Goal: Task Accomplishment & Management: Manage account settings

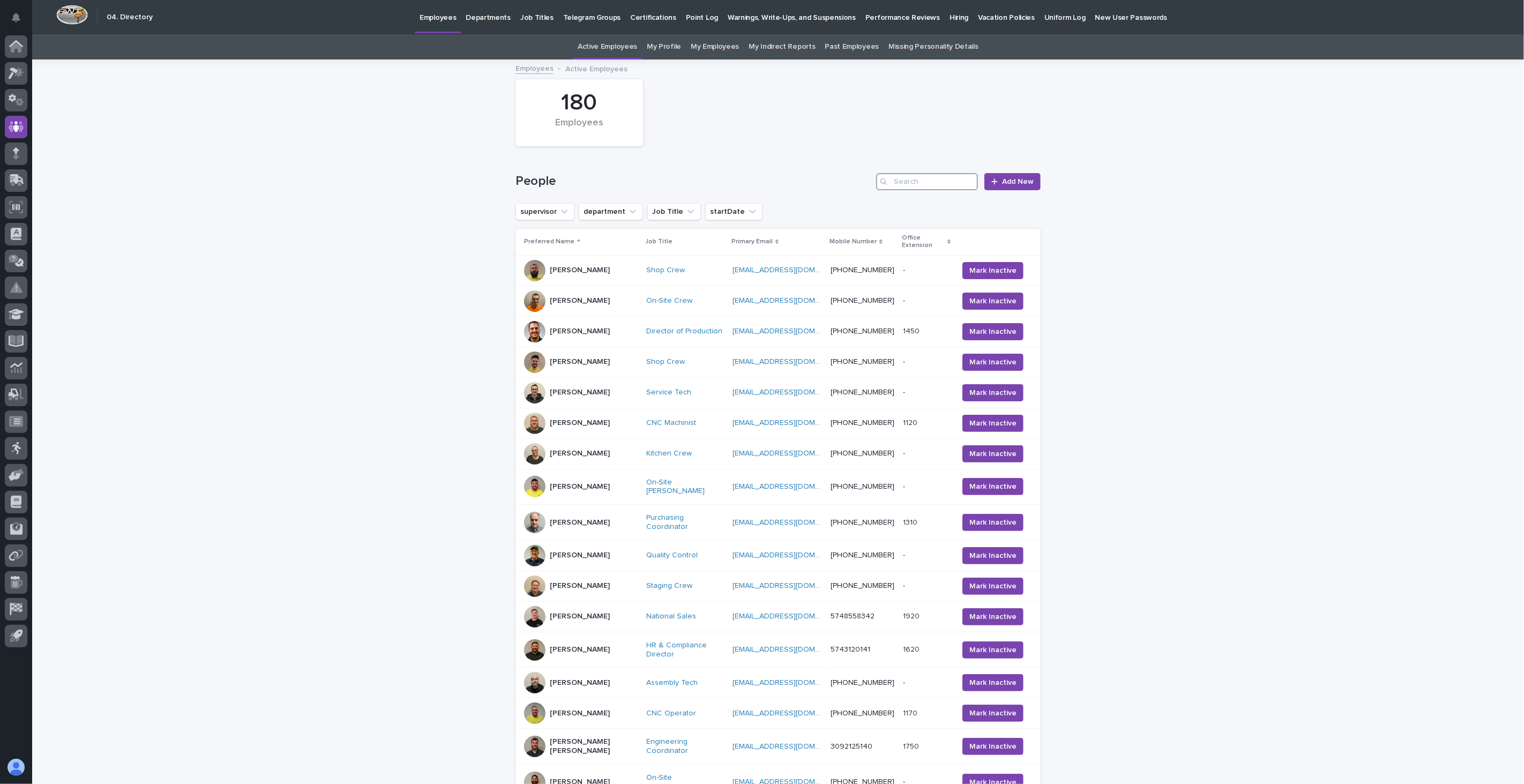
click at [917, 178] on input "Search" at bounding box center [927, 182] width 102 height 17
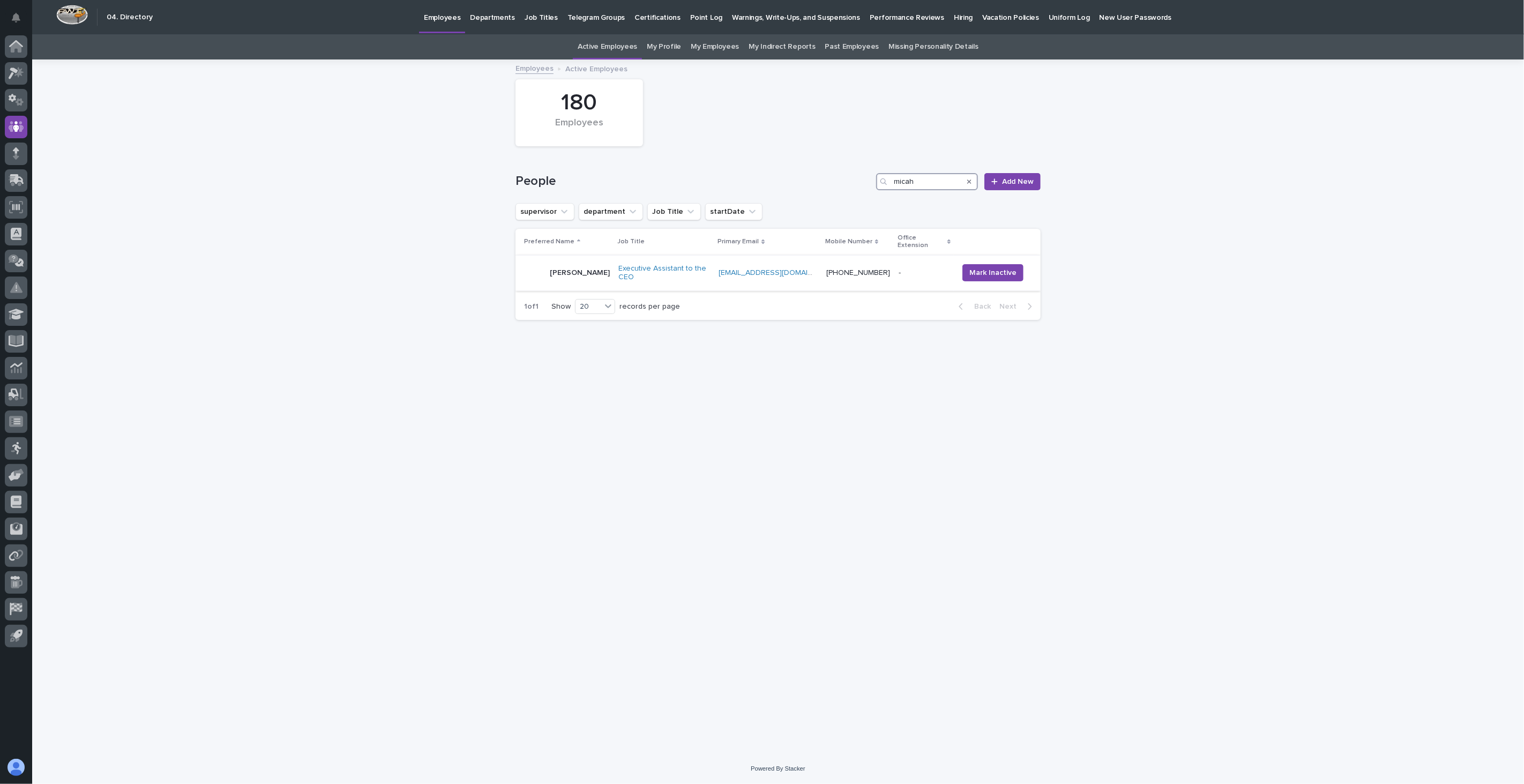
type input "micah"
click at [612, 274] on td "[PERSON_NAME]" at bounding box center [565, 273] width 98 height 36
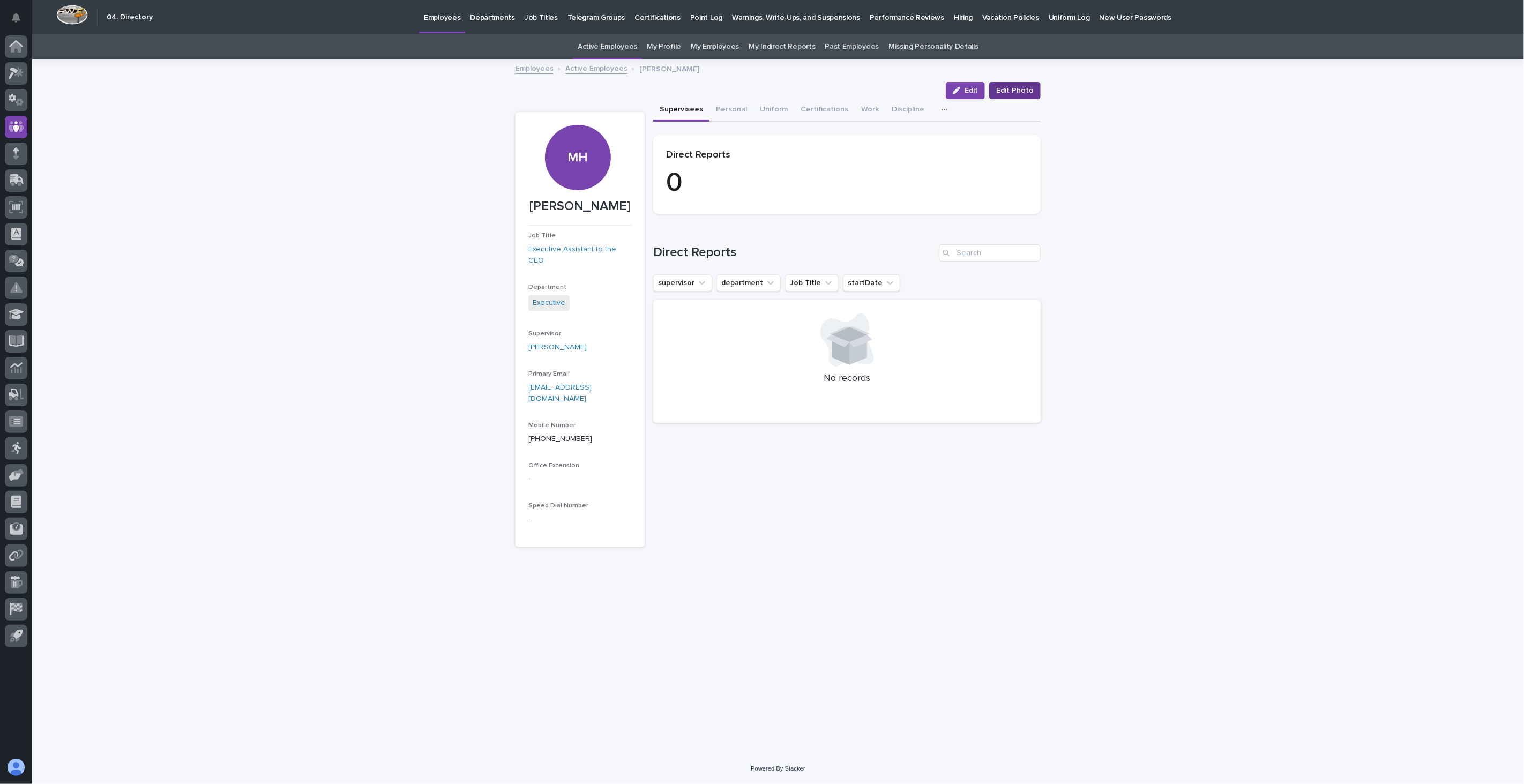
click at [1026, 87] on span "Edit Photo" at bounding box center [1015, 91] width 38 height 10
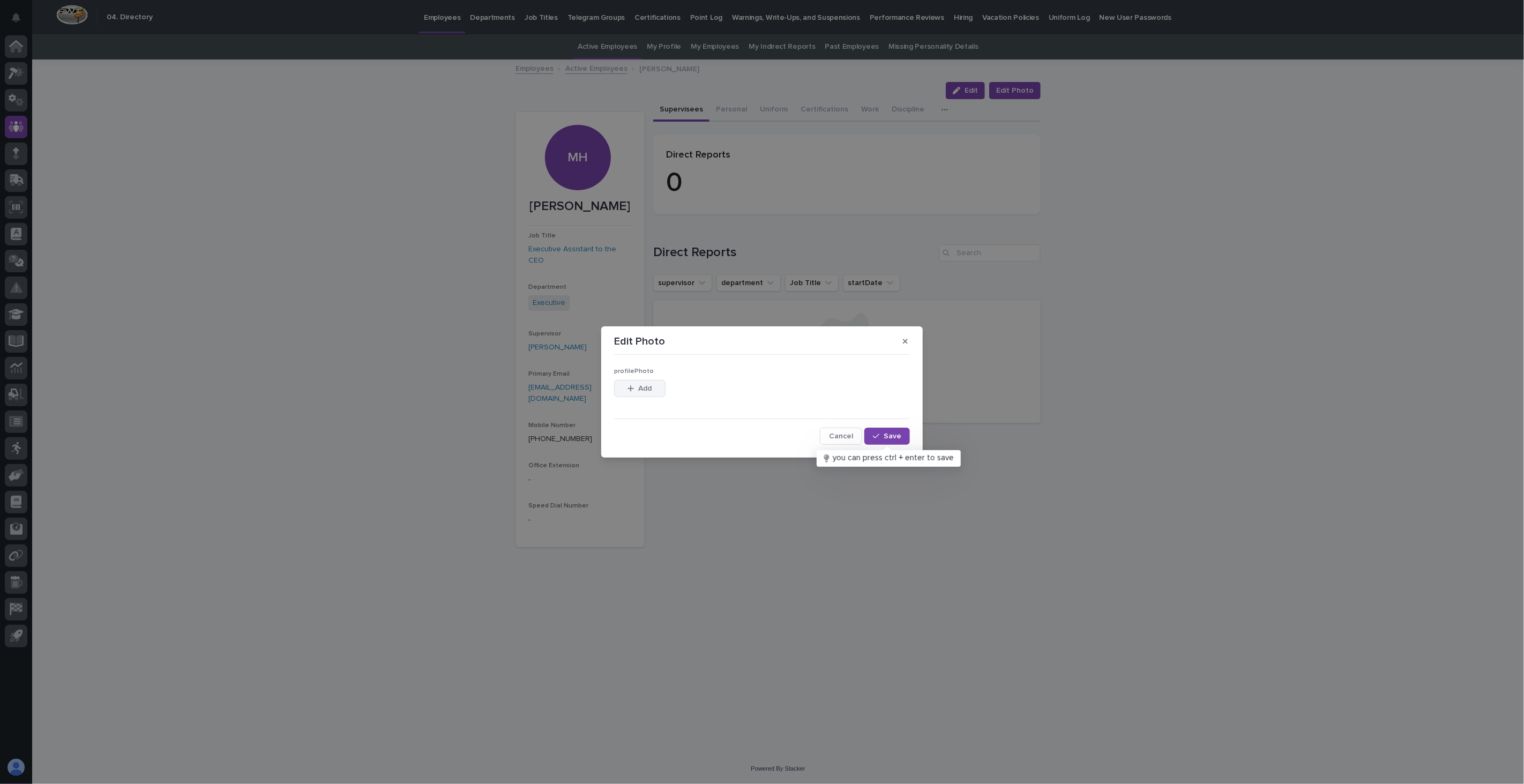
click at [631, 392] on button "Add" at bounding box center [640, 388] width 51 height 17
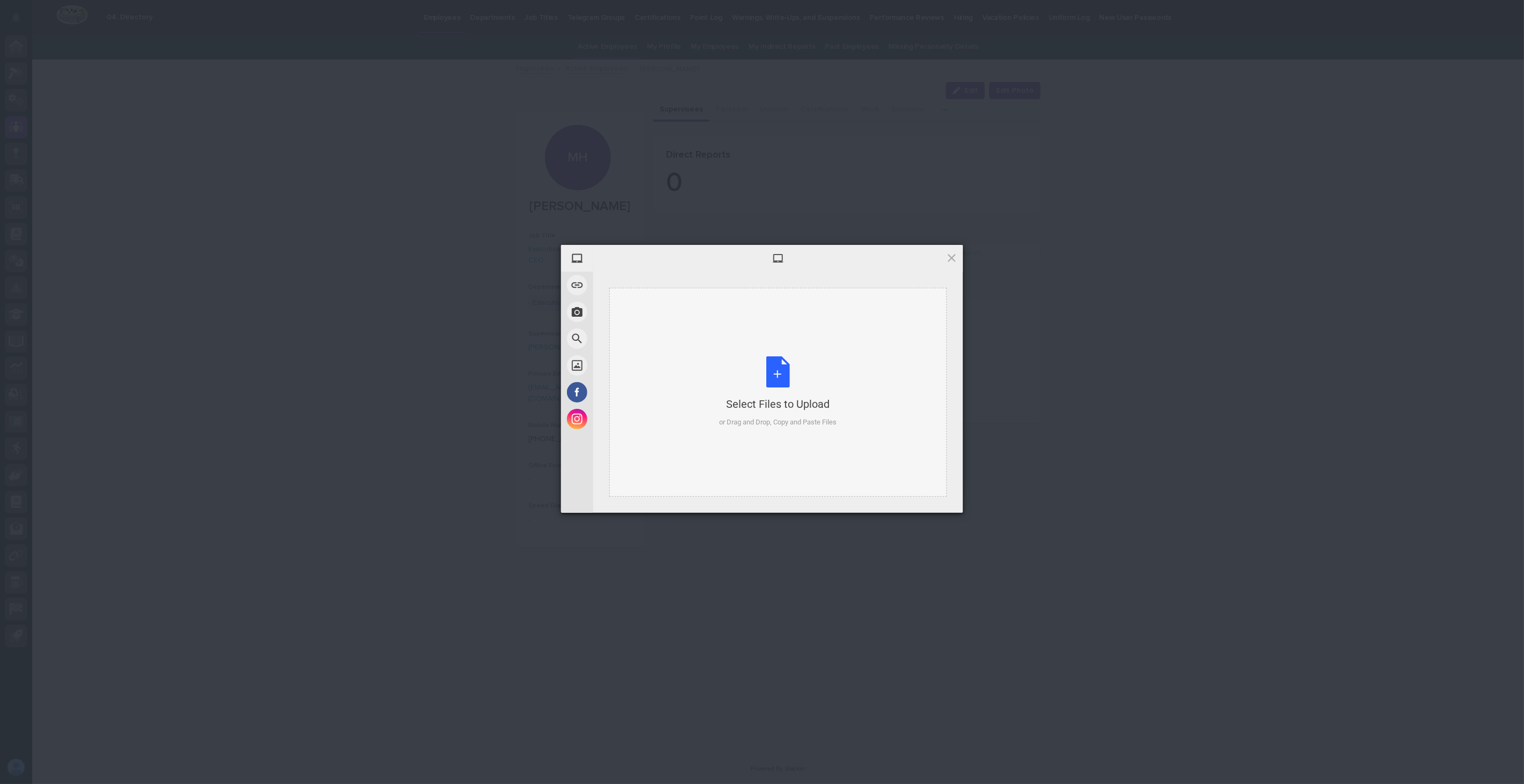
click at [801, 409] on div "Select Files to Upload" at bounding box center [778, 404] width 117 height 15
click at [946, 341] on span at bounding box center [946, 342] width 5 height 5
click at [951, 258] on span at bounding box center [952, 258] width 12 height 12
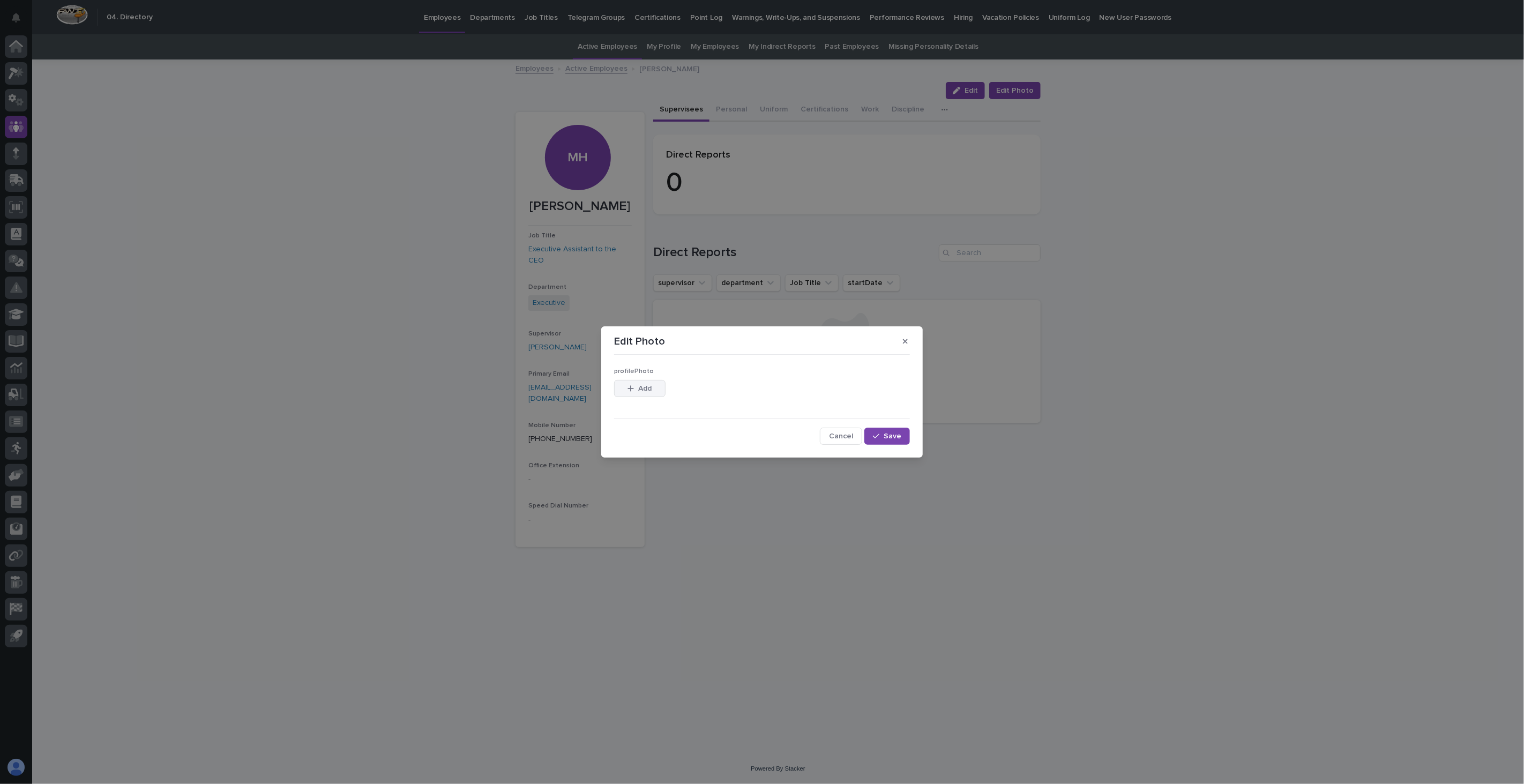
drag, startPoint x: 642, startPoint y: 389, endPoint x: 658, endPoint y: 389, distance: 16.0
click at [642, 389] on span "Add" at bounding box center [645, 389] width 14 height 8
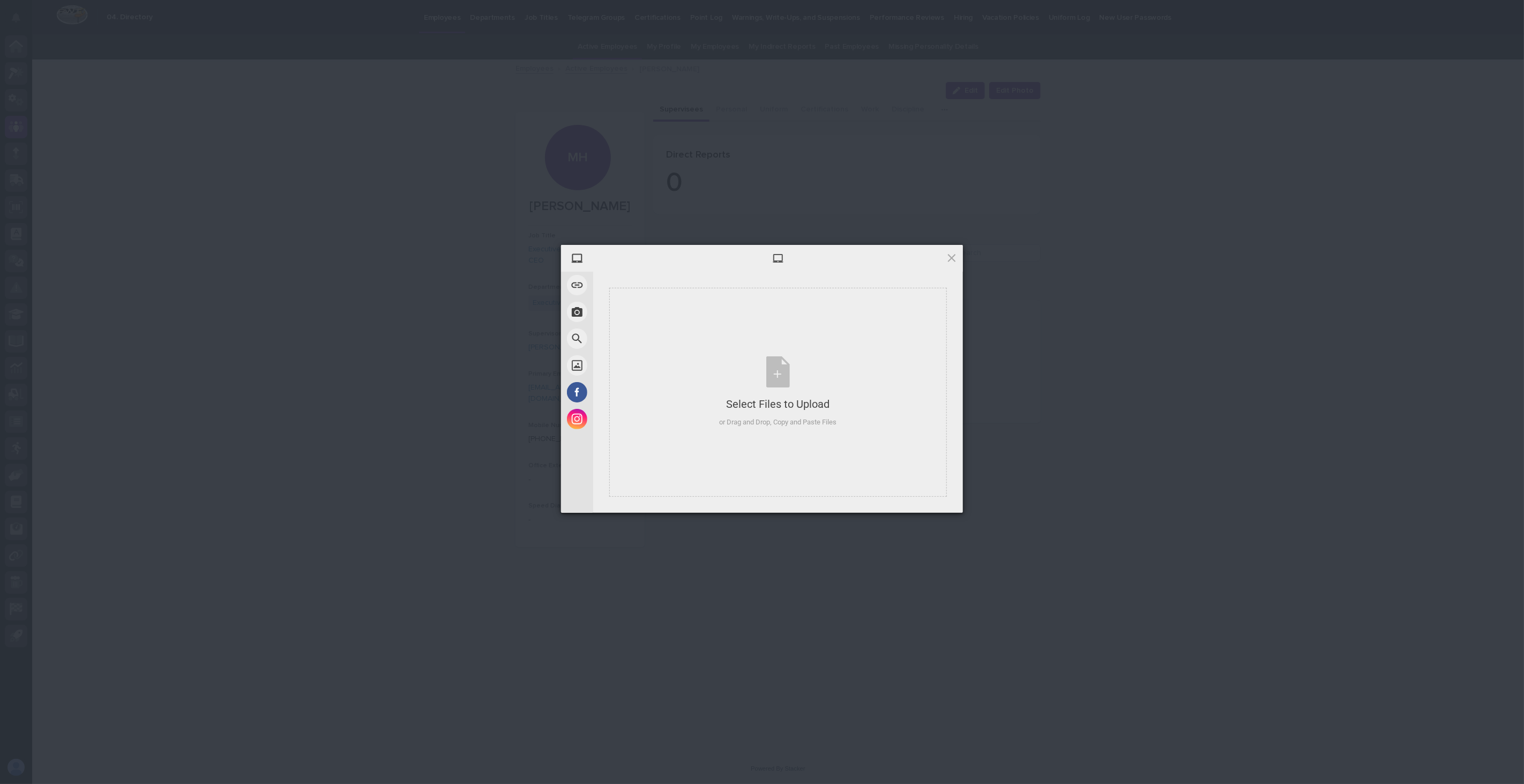
drag, startPoint x: 952, startPoint y: 258, endPoint x: 947, endPoint y: 260, distance: 5.4
click at [952, 258] on span at bounding box center [952, 258] width 12 height 12
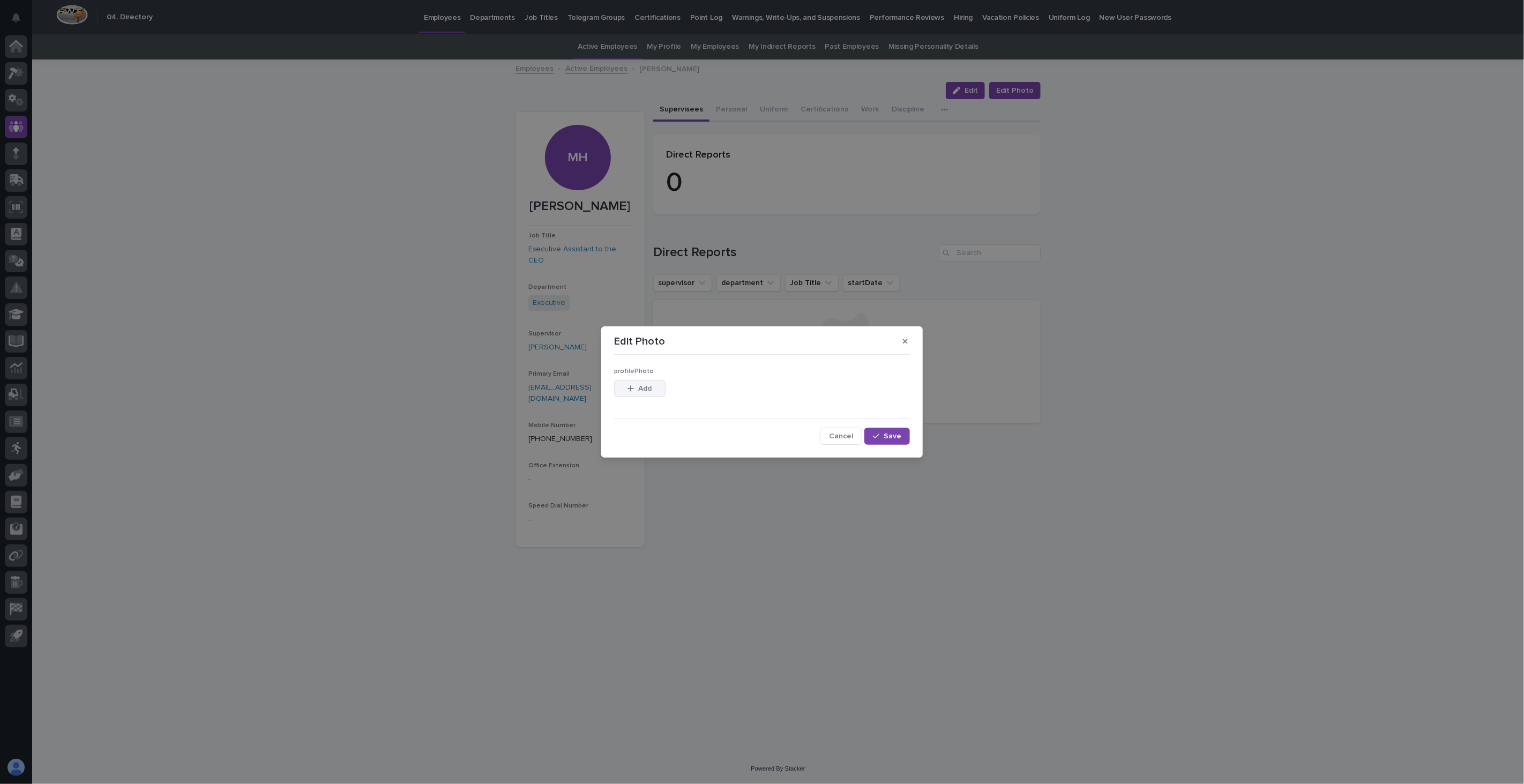
drag, startPoint x: 649, startPoint y: 387, endPoint x: 660, endPoint y: 389, distance: 11.2
click at [649, 387] on span "Add" at bounding box center [645, 389] width 14 height 8
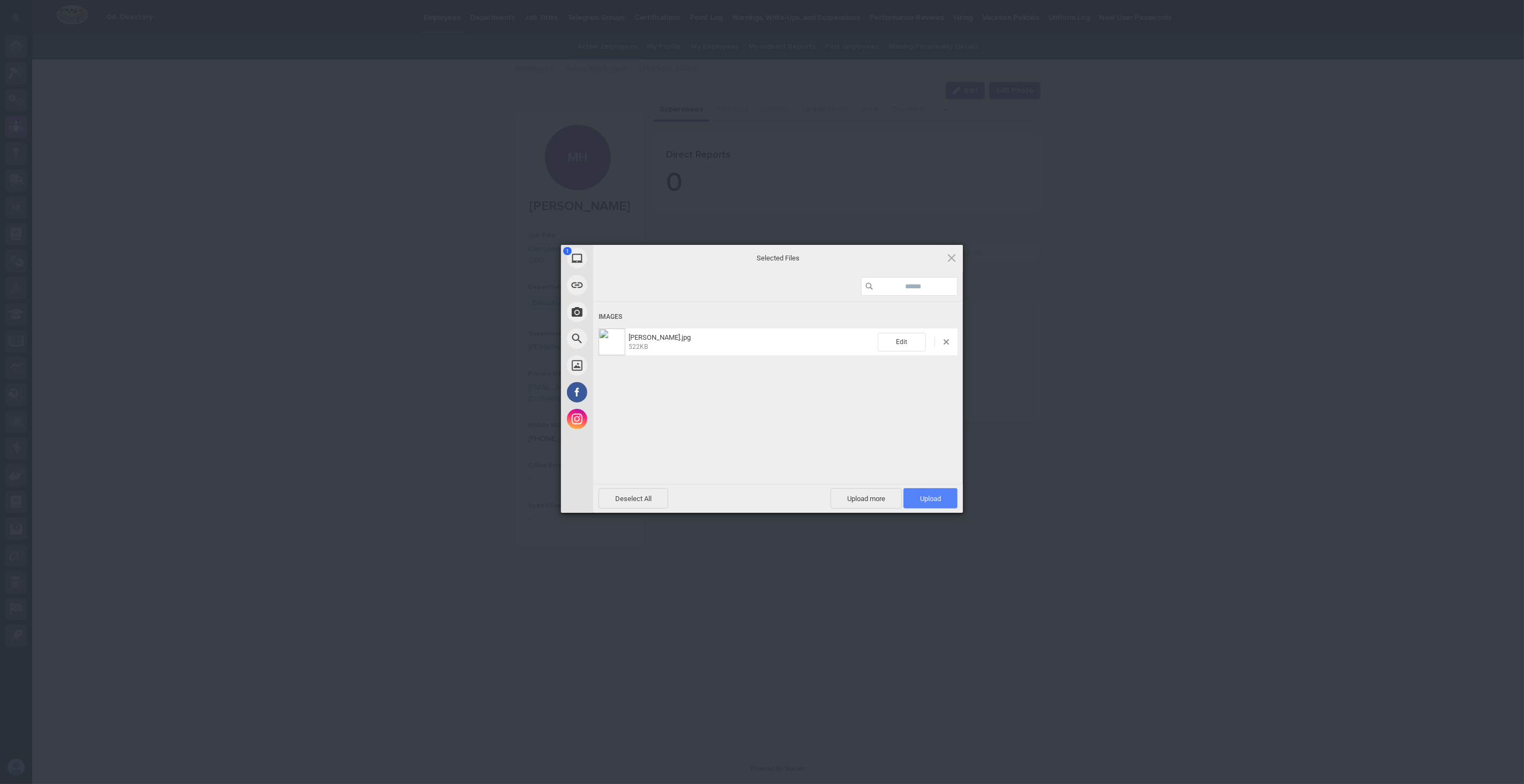
click at [933, 499] on span "Upload 1" at bounding box center [931, 499] width 21 height 8
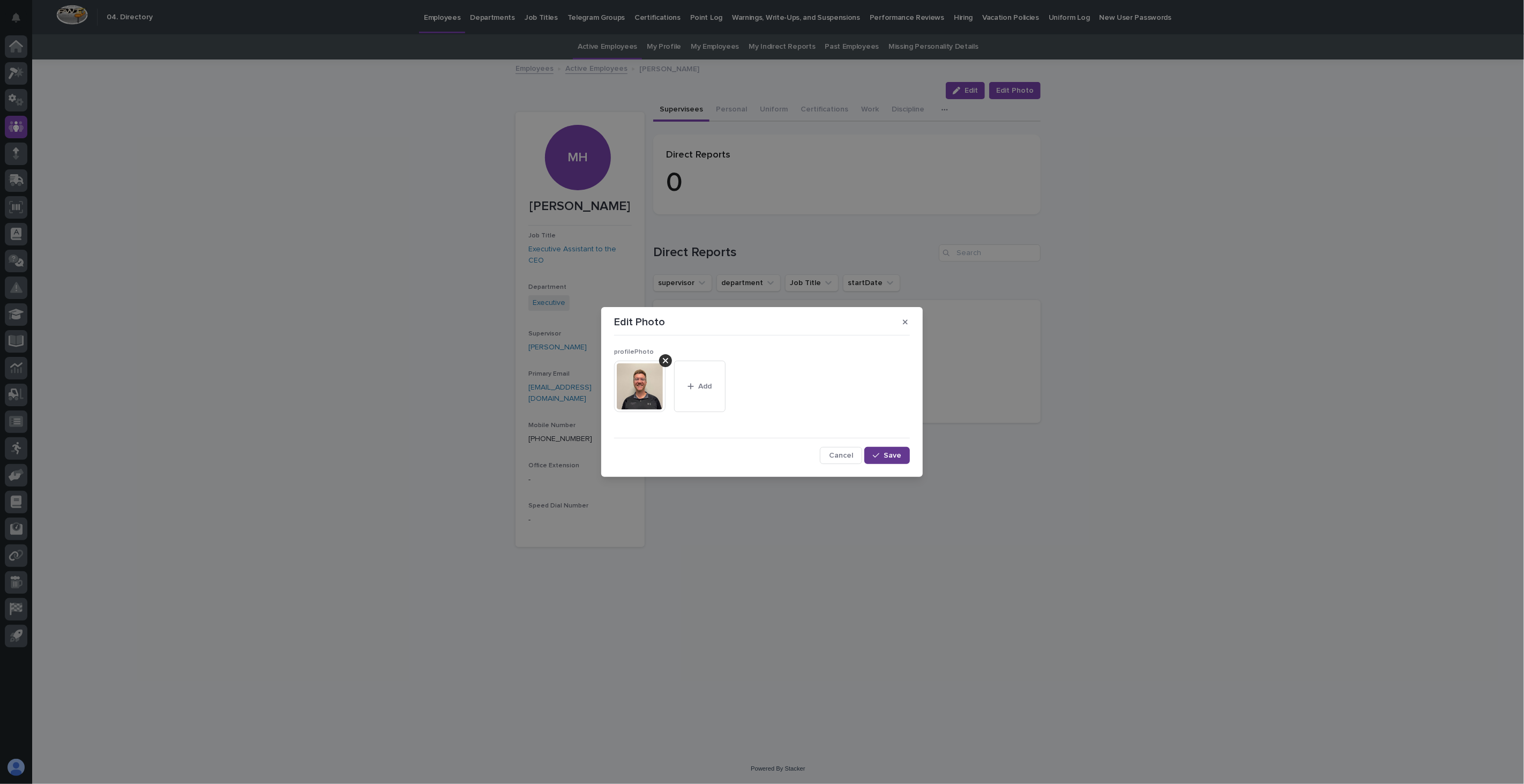
click at [898, 456] on span "Save" at bounding box center [892, 456] width 18 height 8
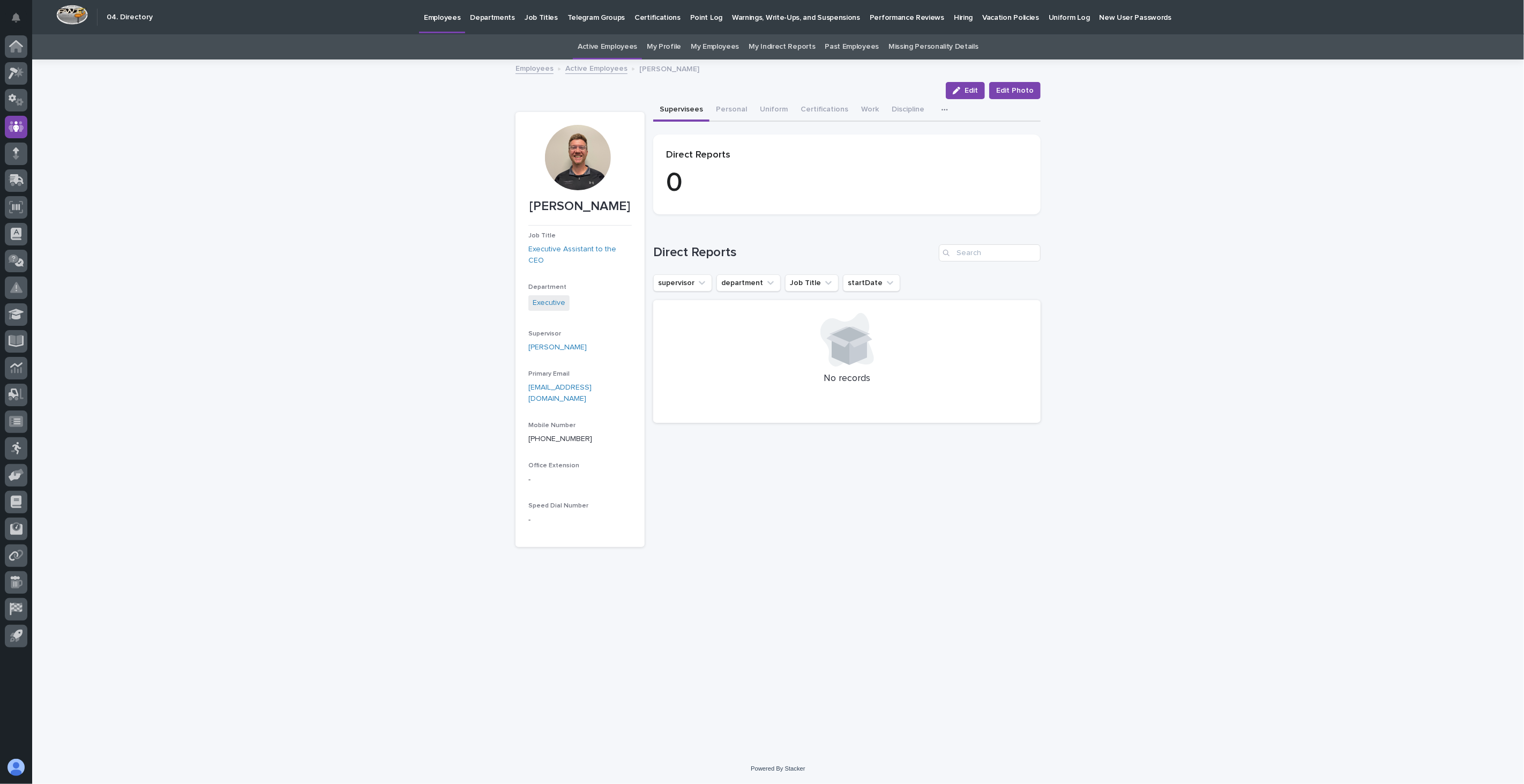
click at [942, 106] on icon "button" at bounding box center [945, 110] width 7 height 8
click at [923, 135] on span "Assessment Plaque" at bounding box center [907, 138] width 68 height 8
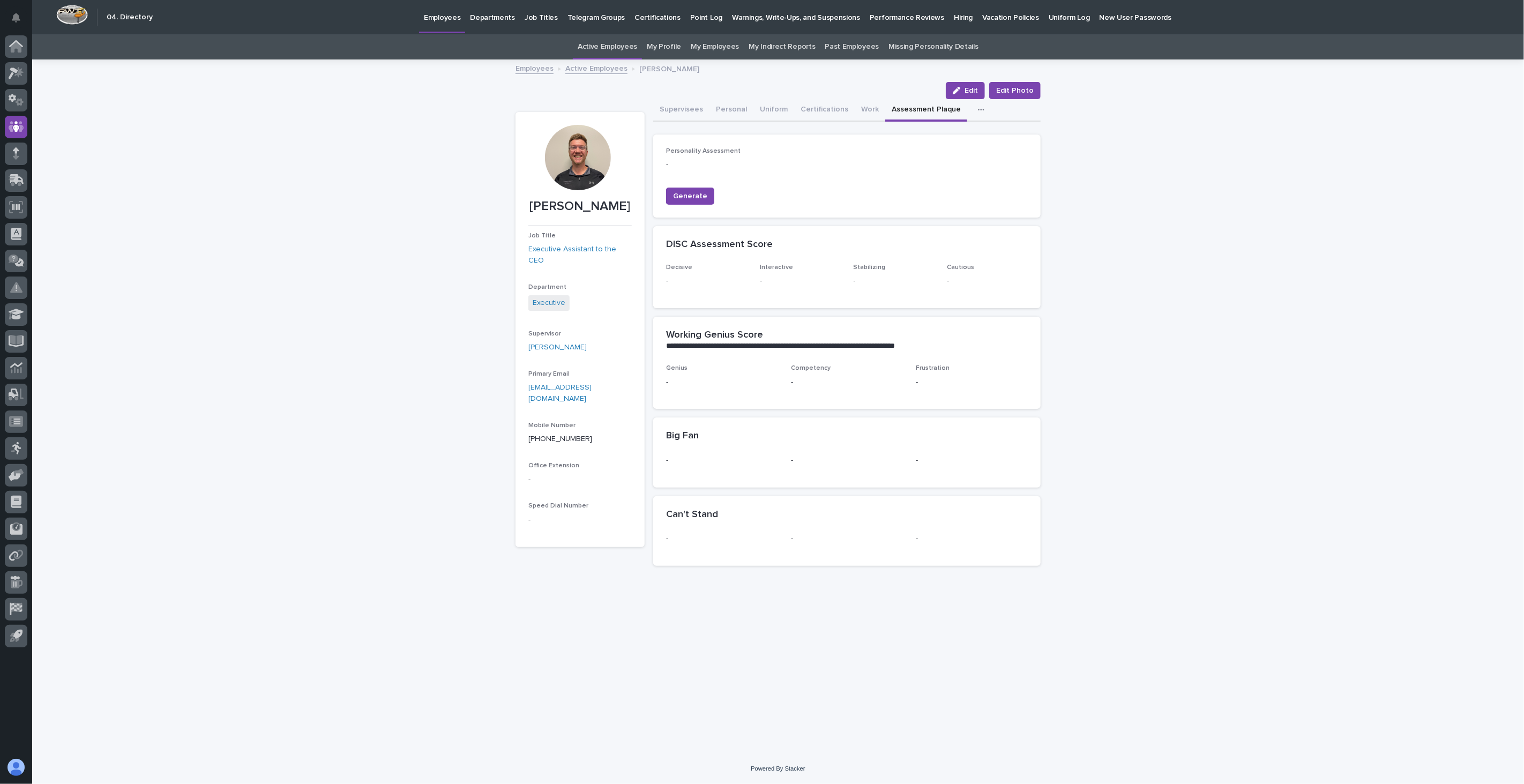
drag, startPoint x: 967, startPoint y: 89, endPoint x: 1000, endPoint y: 264, distance: 178.1
click at [965, 89] on div "button" at bounding box center [959, 91] width 12 height 8
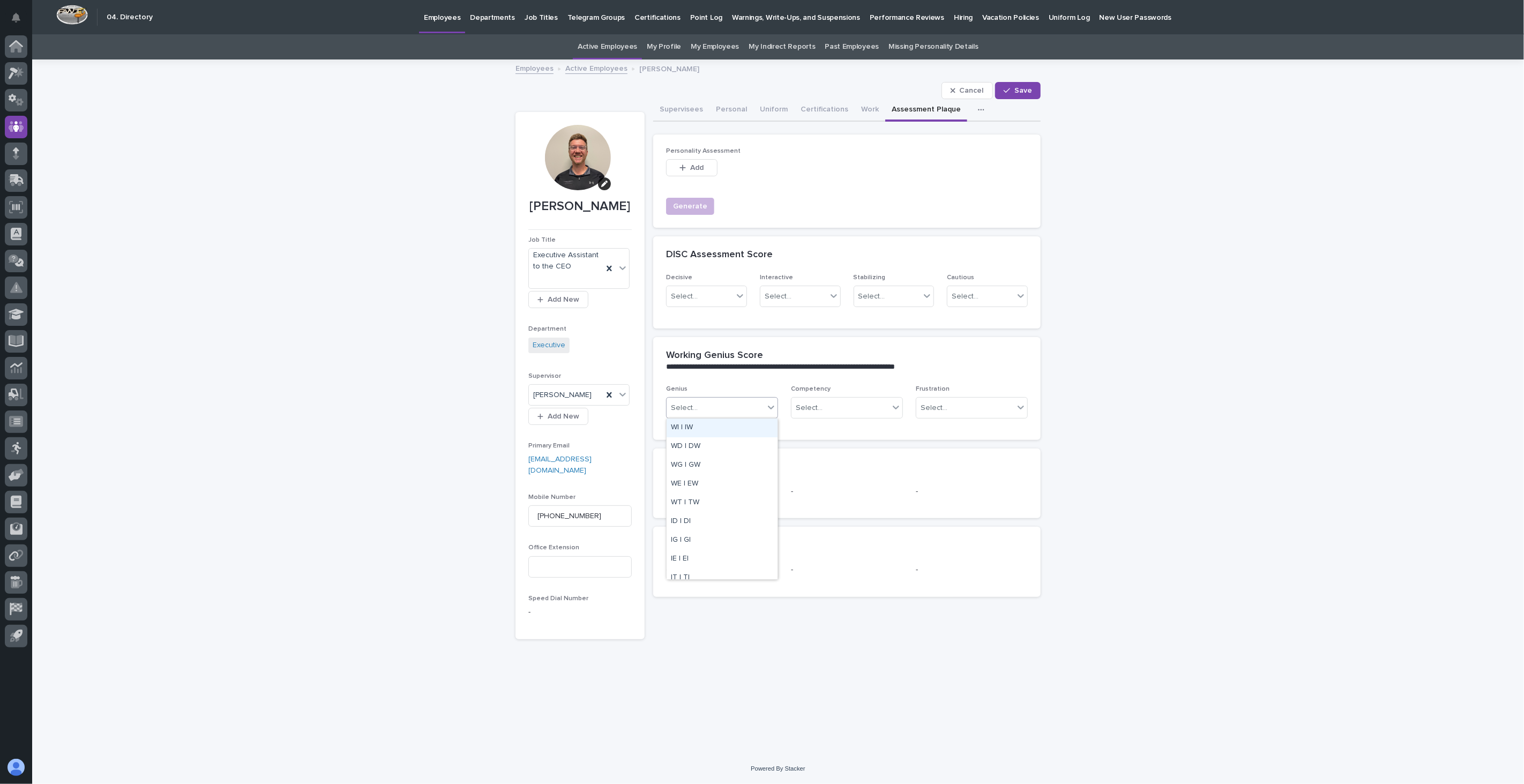
click at [767, 404] on icon at bounding box center [771, 407] width 10 height 10
click at [689, 570] on div "ET | TE" at bounding box center [722, 570] width 111 height 19
click at [897, 408] on icon at bounding box center [896, 407] width 10 height 10
click at [807, 447] on div "WD | DW" at bounding box center [847, 447] width 111 height 19
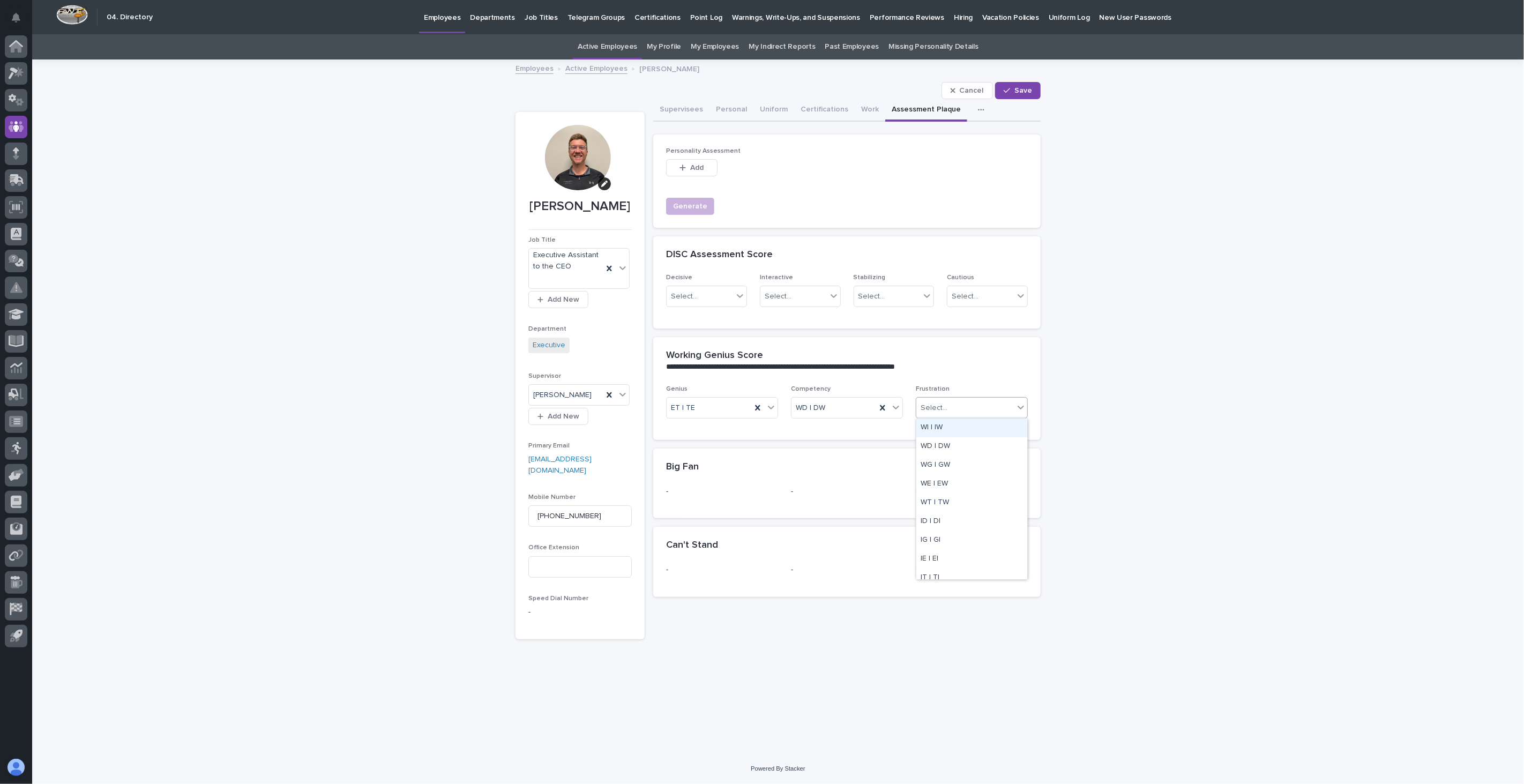
click at [1023, 404] on icon at bounding box center [1021, 407] width 10 height 10
click at [967, 543] on div "IG | GI" at bounding box center [972, 540] width 111 height 19
click at [713, 295] on div "Select..." at bounding box center [700, 296] width 66 height 18
type input "*"
type input "**"
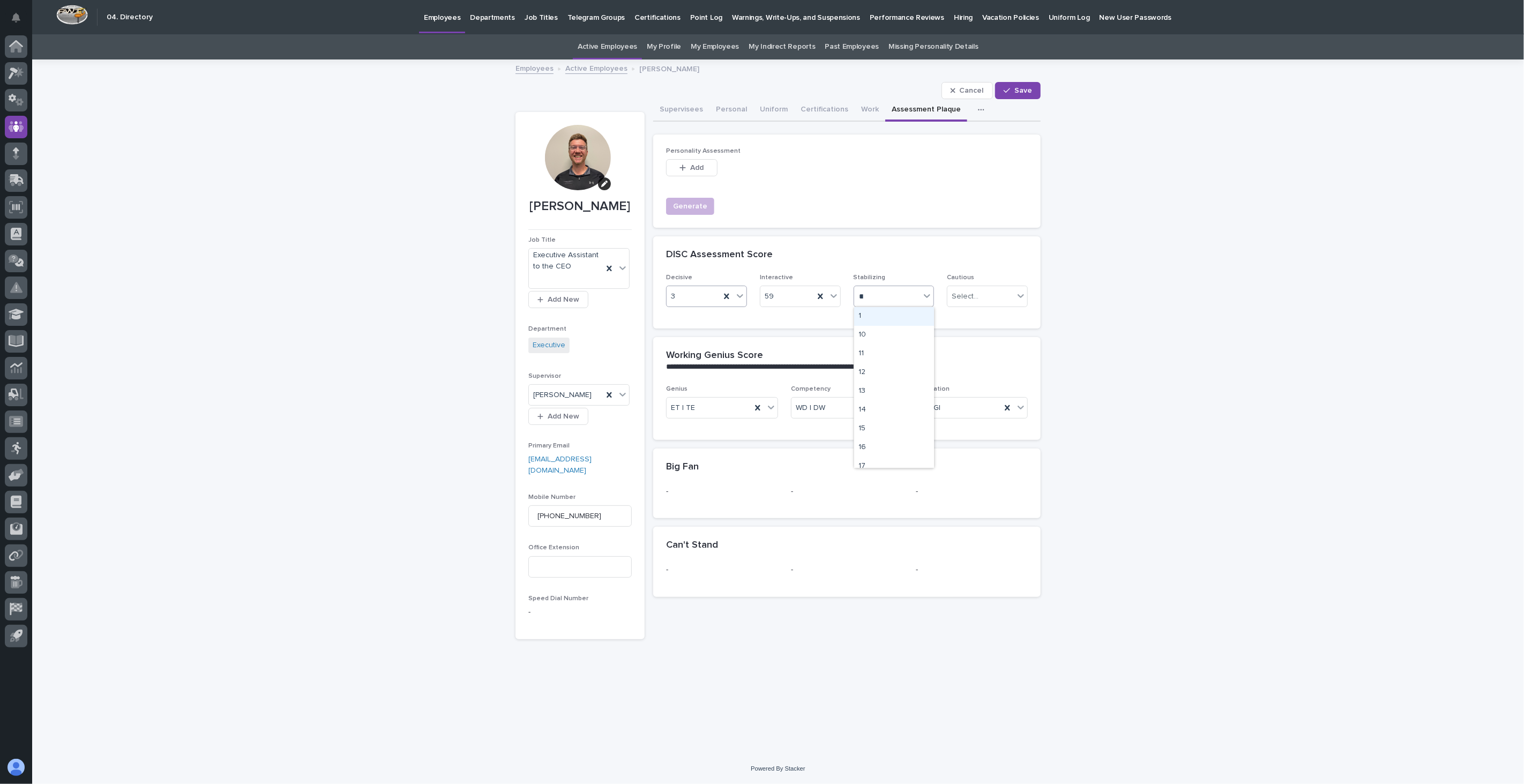
type input "***"
click at [1021, 91] on span "Save" at bounding box center [1023, 91] width 18 height 8
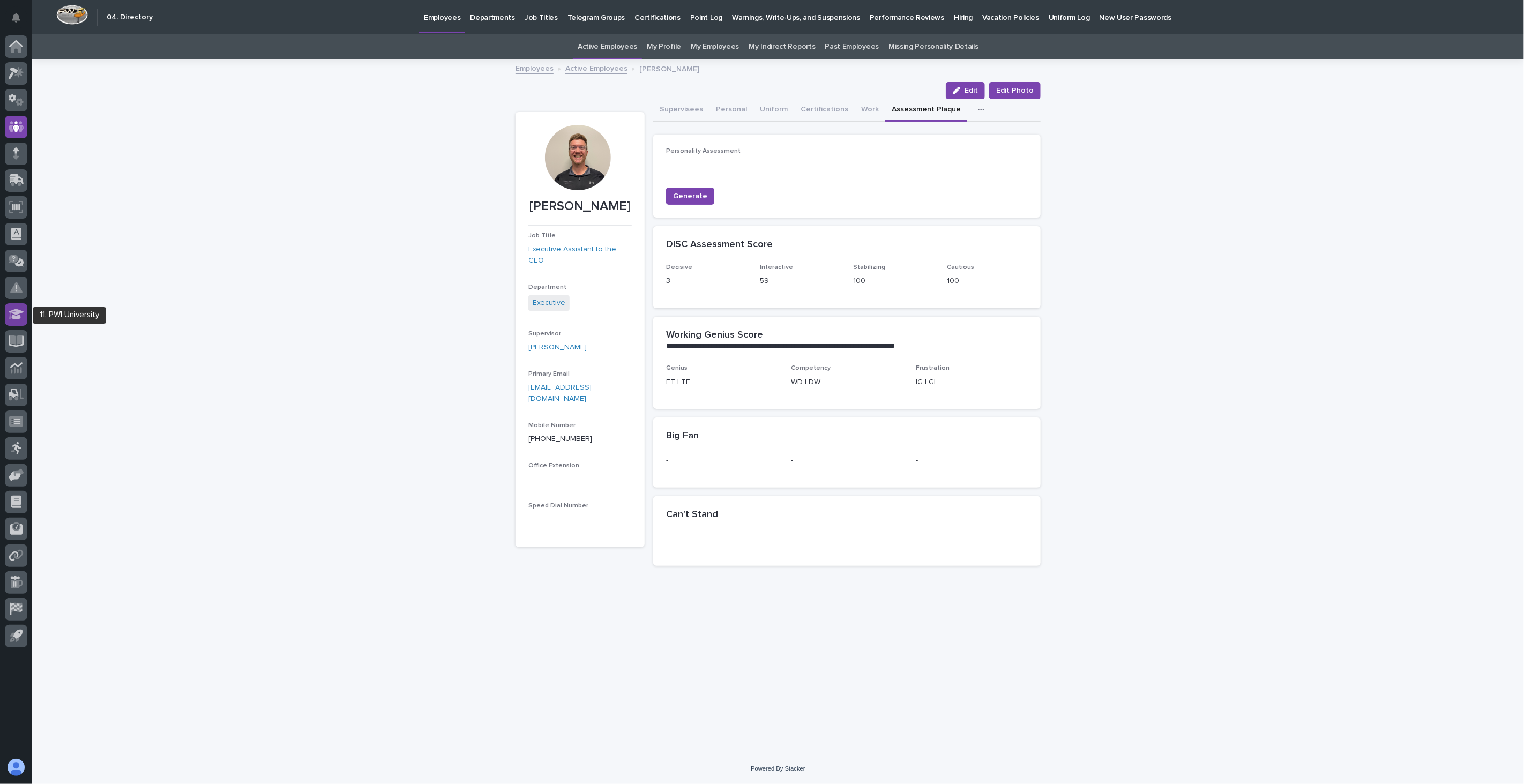
click at [20, 313] on icon at bounding box center [16, 314] width 16 height 12
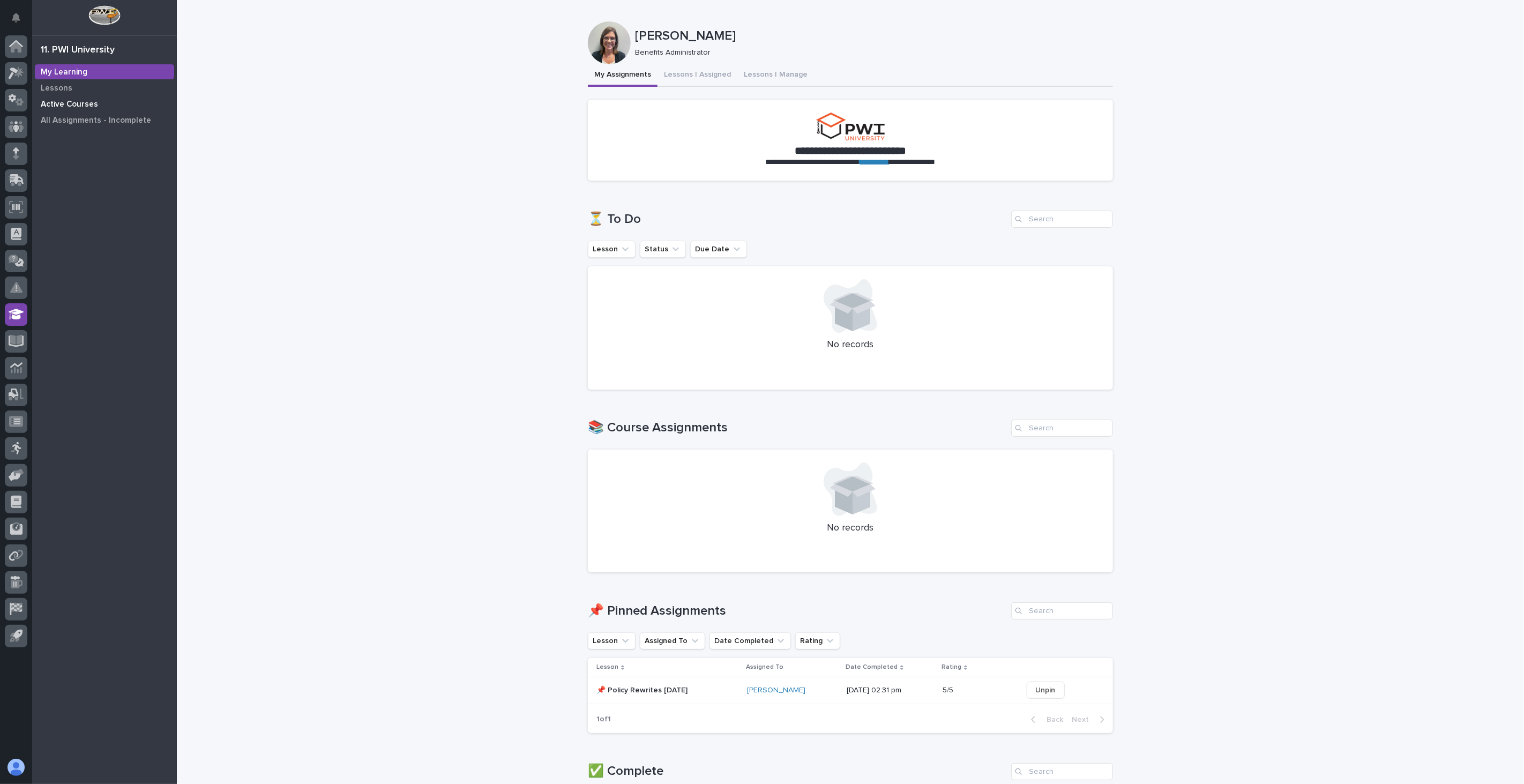
click at [72, 100] on p "Active Courses" at bounding box center [70, 104] width 57 height 10
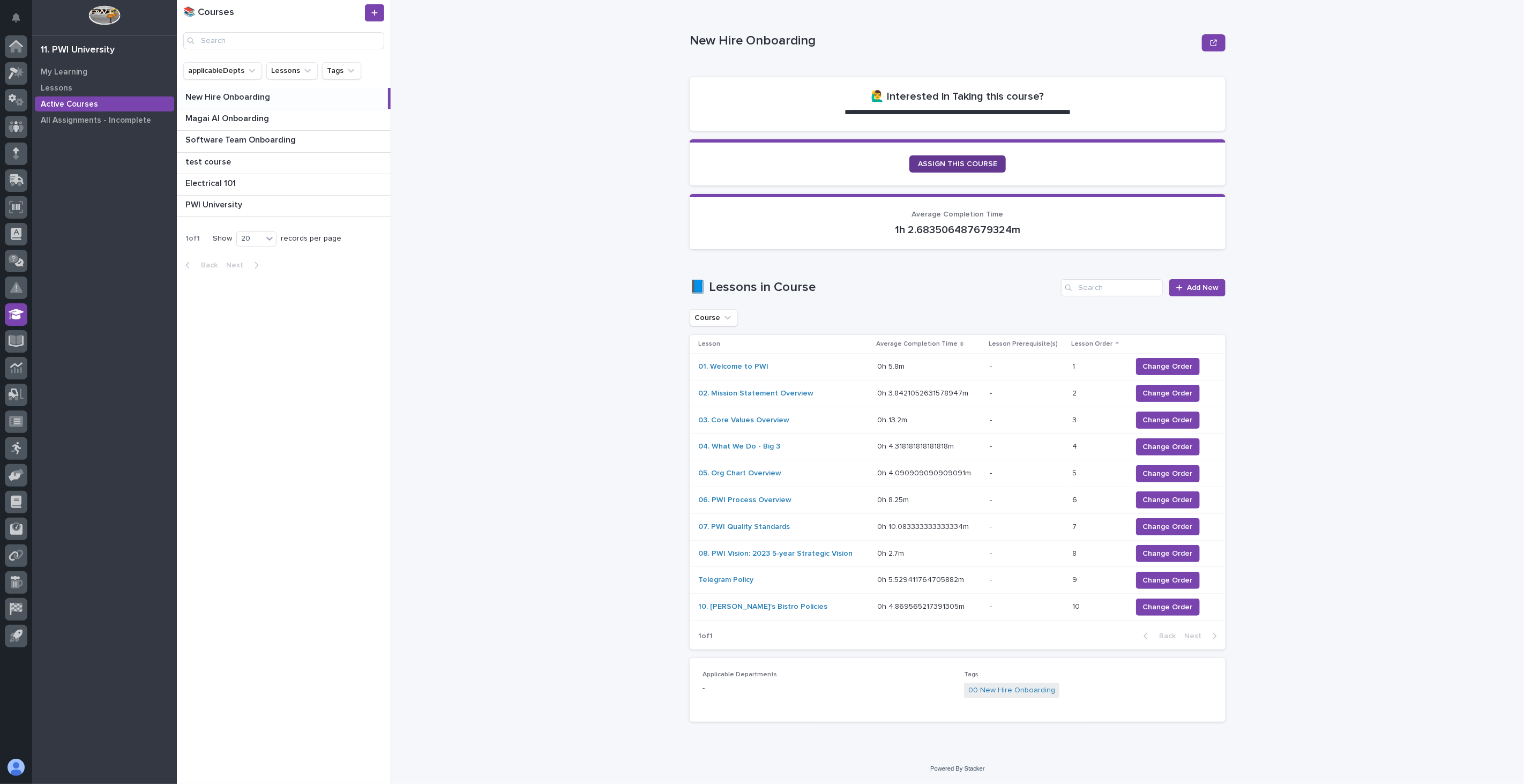
click at [963, 163] on span "ASSIGN THIS COURSE" at bounding box center [958, 164] width 79 height 8
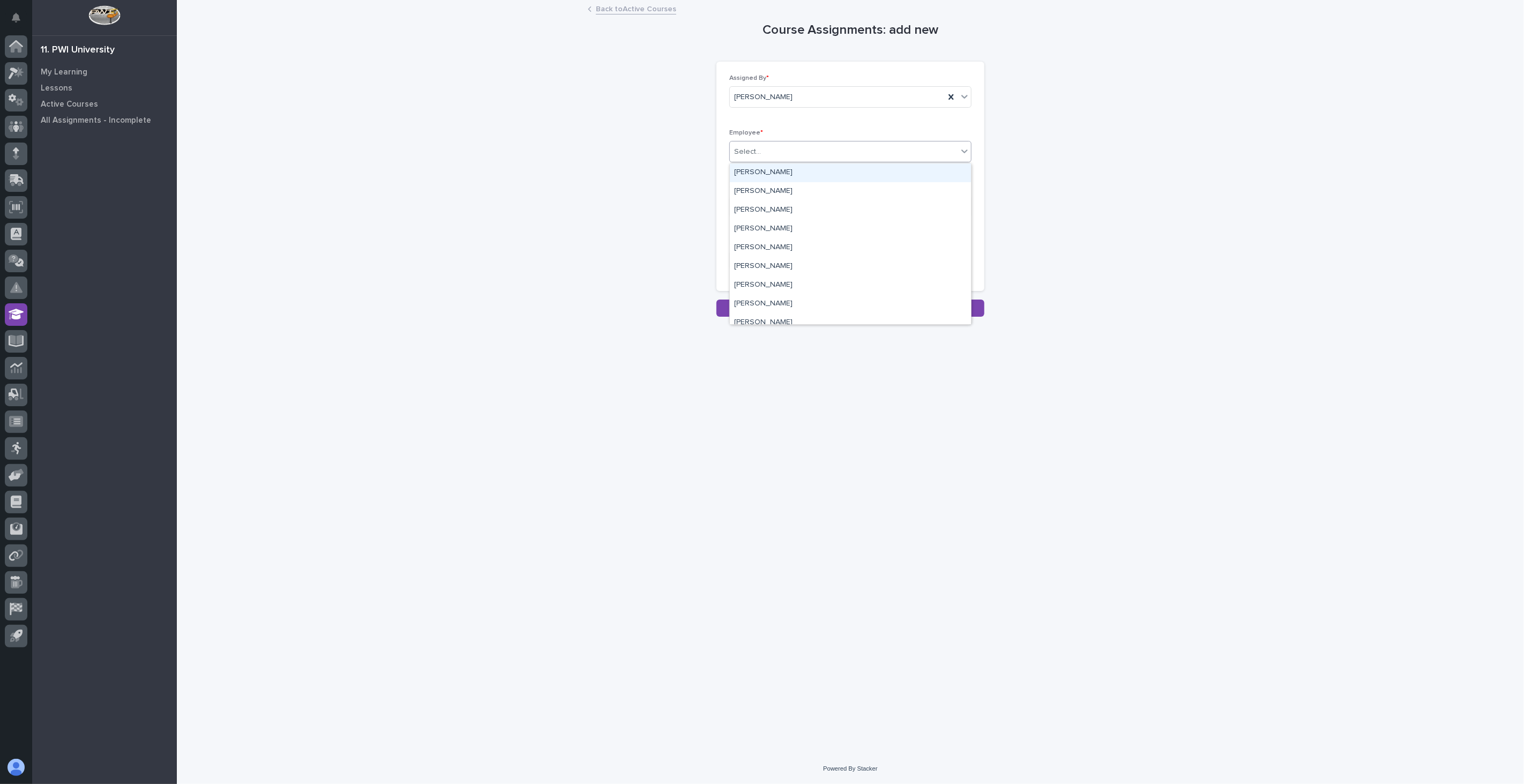
click at [797, 153] on div "Select..." at bounding box center [844, 152] width 228 height 18
type input "****"
drag, startPoint x: 795, startPoint y: 171, endPoint x: 804, endPoint y: 180, distance: 12.7
click at [795, 172] on div "[PERSON_NAME]" at bounding box center [851, 173] width 241 height 19
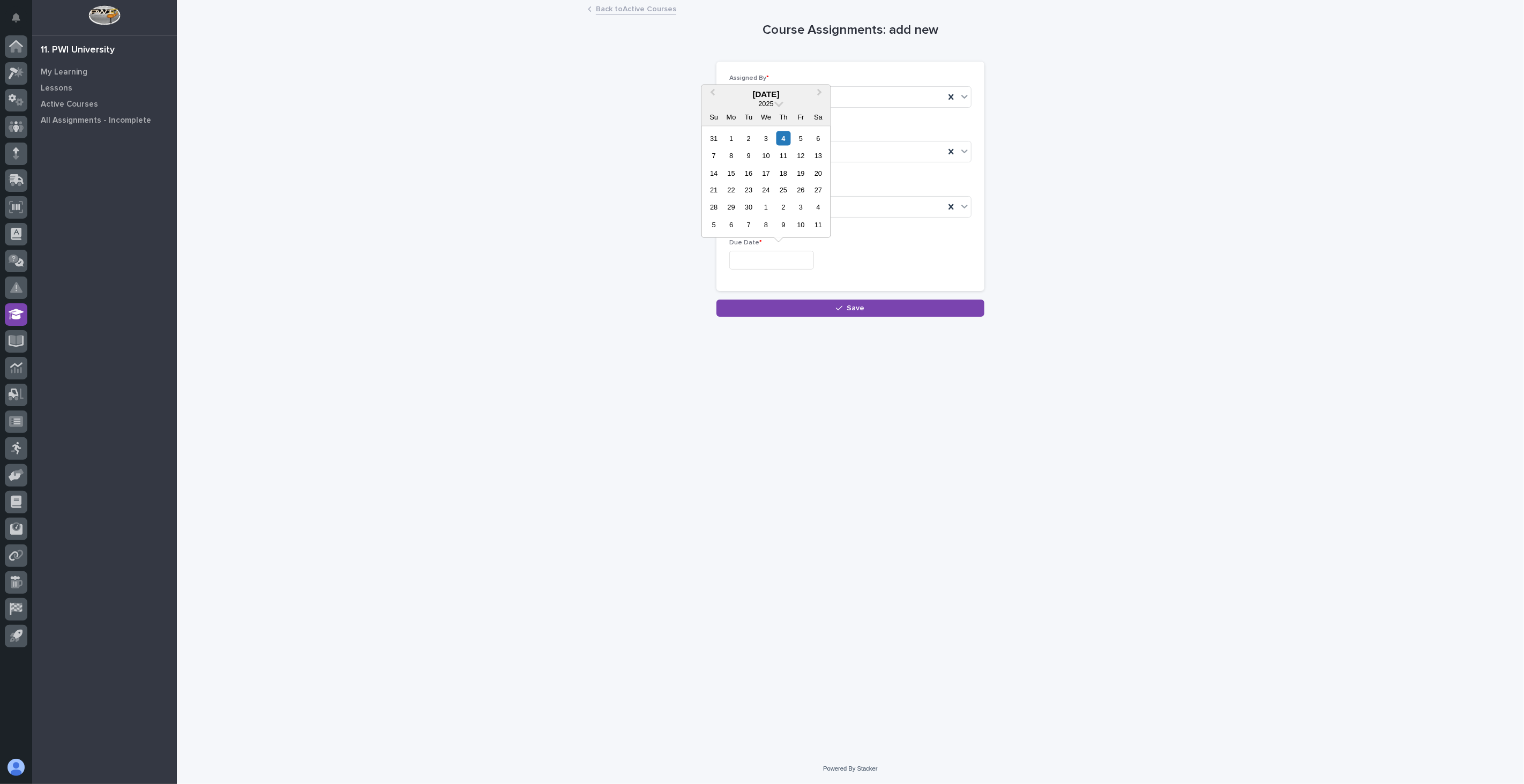
click at [814, 260] on input "text" at bounding box center [772, 260] width 85 height 19
click at [733, 156] on div "8" at bounding box center [731, 156] width 14 height 14
type input "**********"
click at [870, 309] on button "Save" at bounding box center [850, 308] width 268 height 17
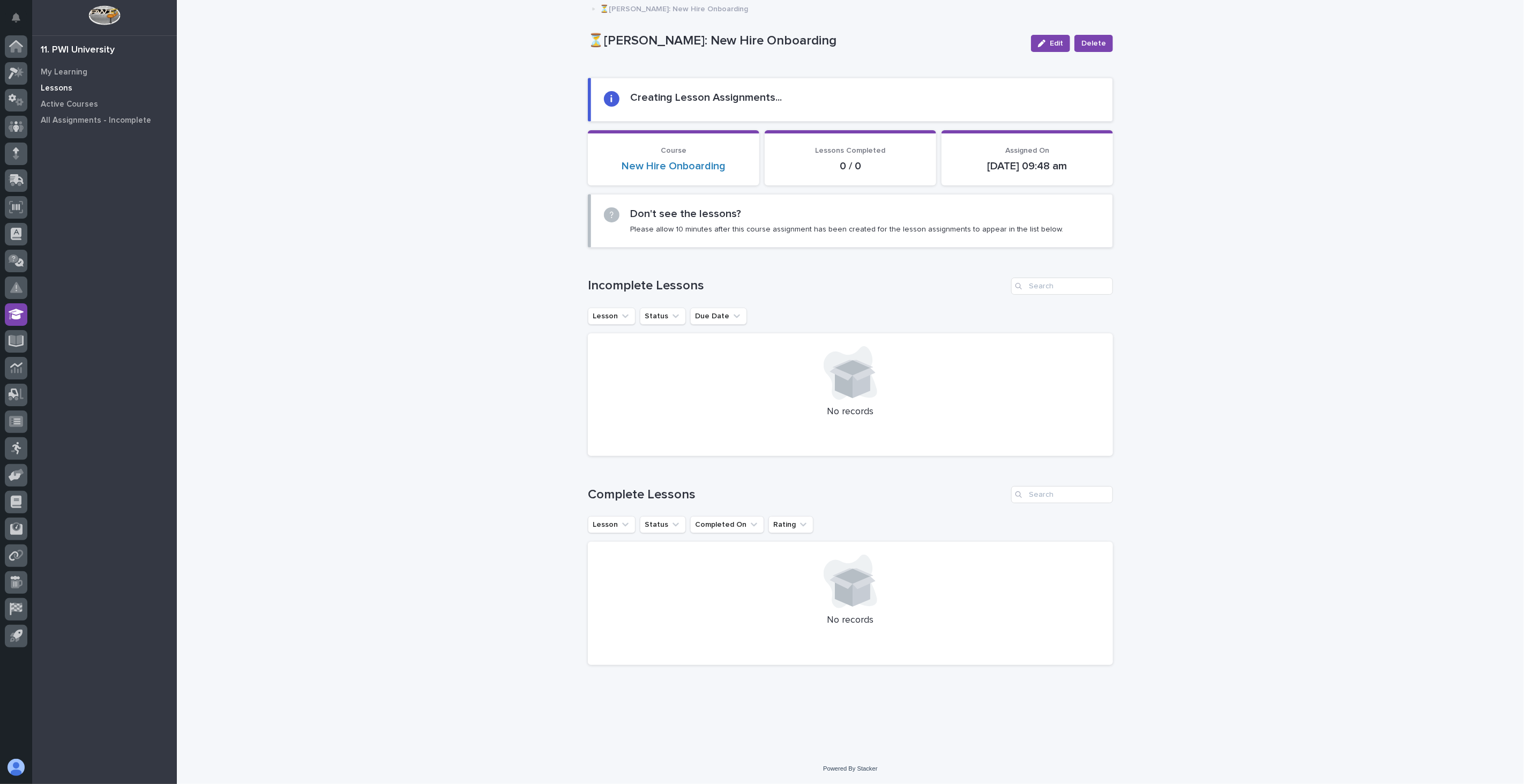
click at [62, 89] on p "Lessons" at bounding box center [57, 88] width 32 height 10
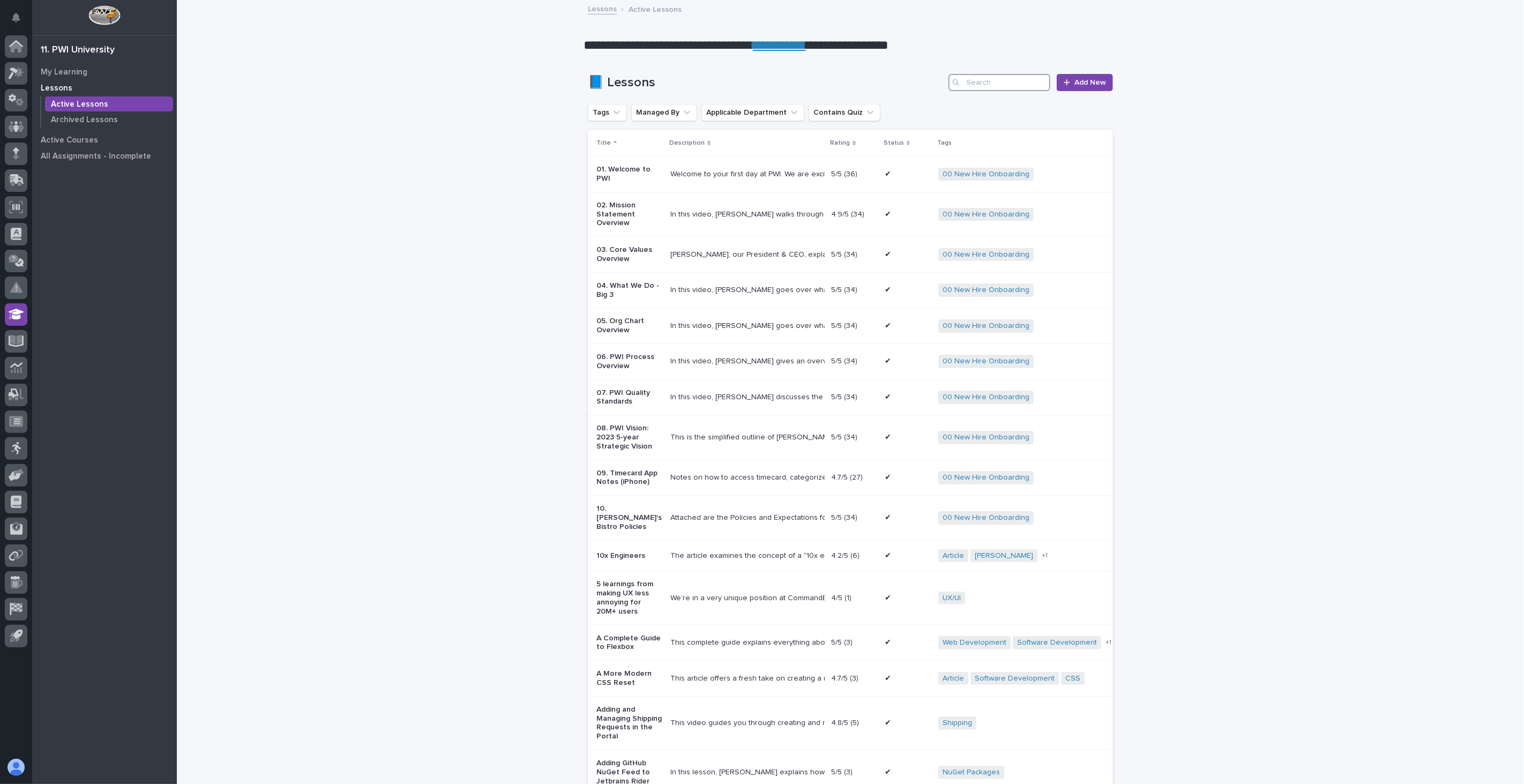
click at [984, 83] on input "Search" at bounding box center [1000, 83] width 102 height 17
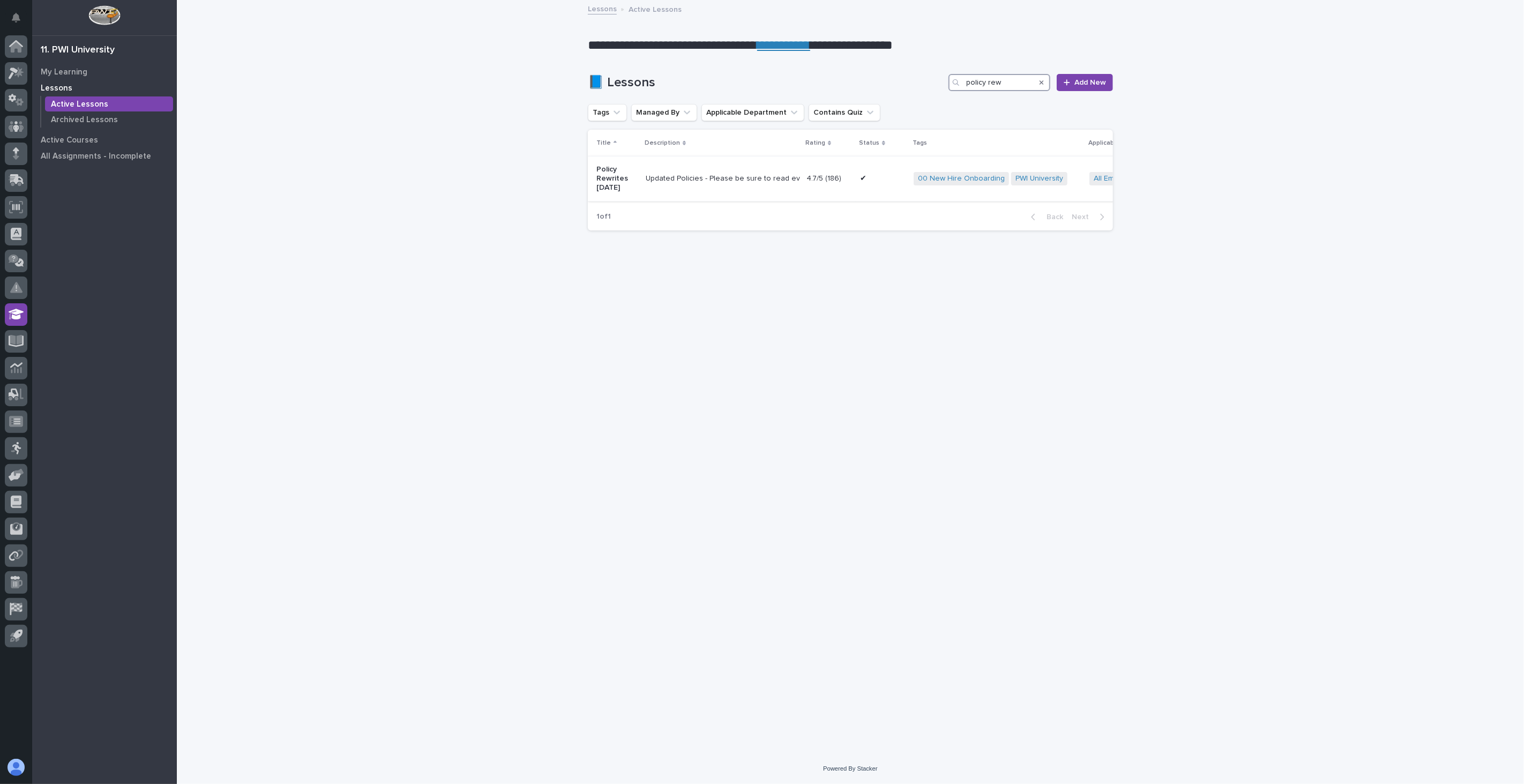
type input "policy rew"
click at [764, 184] on div "Updated Policies - Please be sure to read everything. If you have any questions…" at bounding box center [722, 178] width 152 height 18
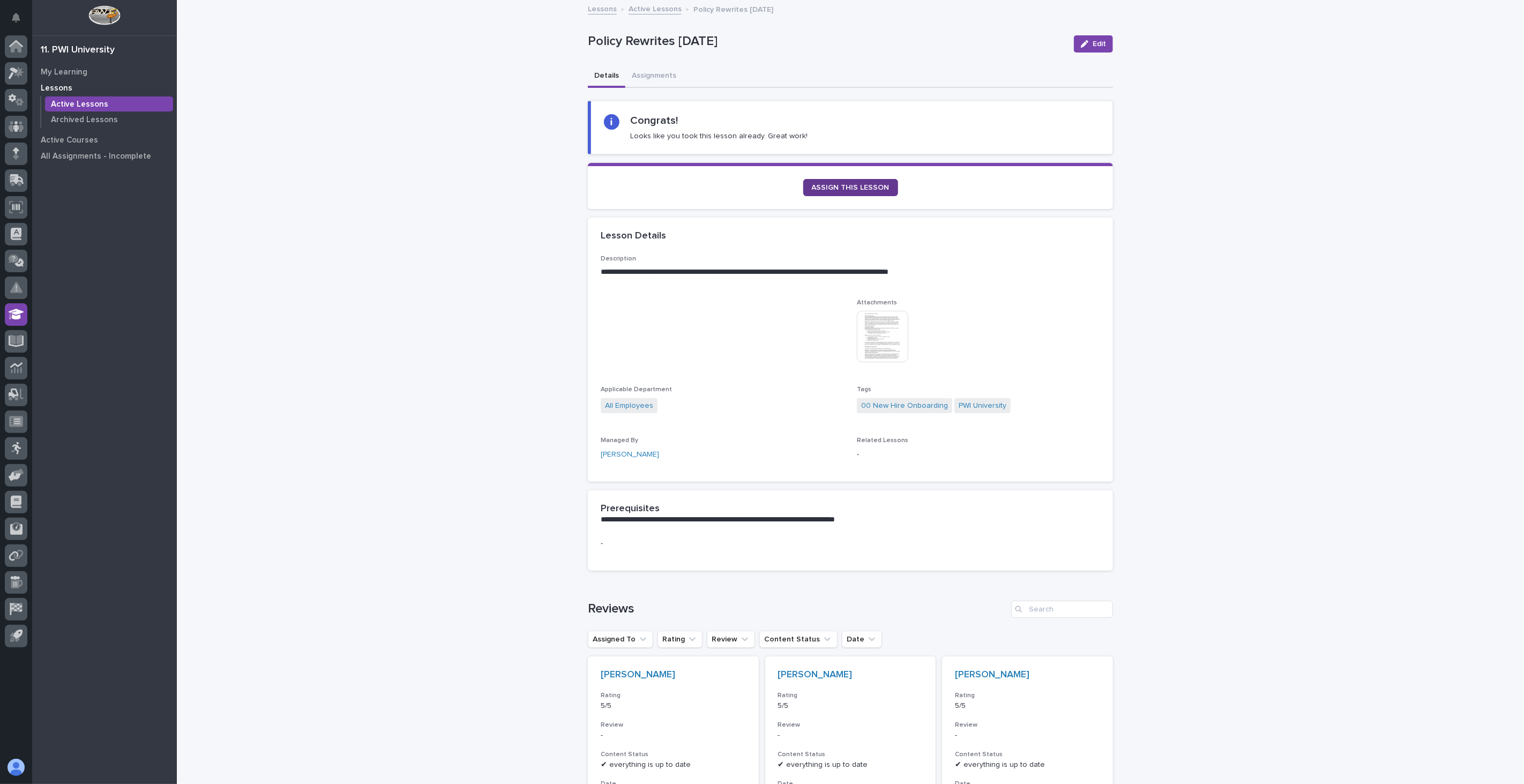
click at [828, 189] on span "ASSIGN THIS LESSON" at bounding box center [851, 188] width 78 height 8
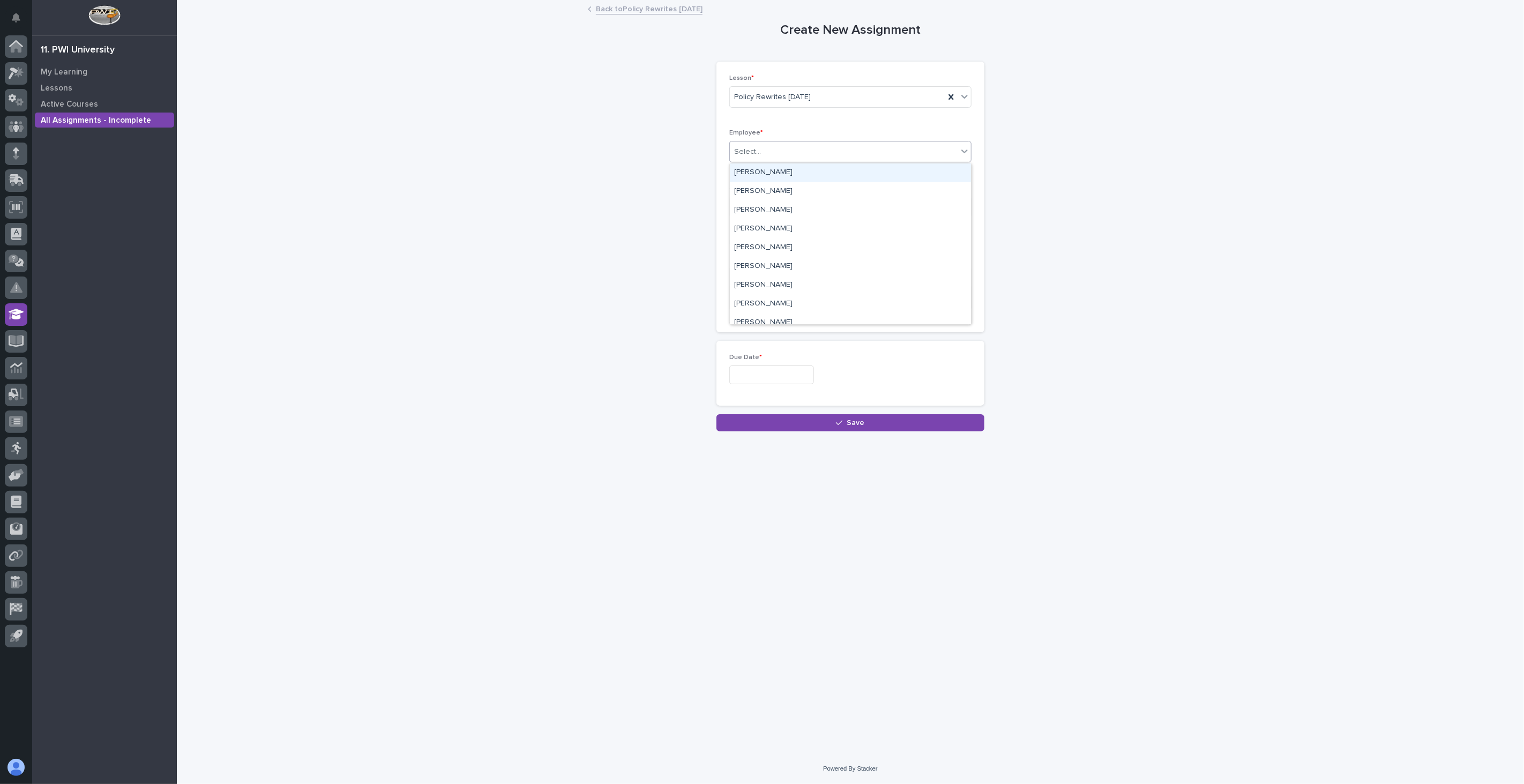
click at [767, 154] on div "Select..." at bounding box center [844, 152] width 228 height 18
type input "****"
click at [797, 172] on div "[PERSON_NAME]" at bounding box center [851, 173] width 241 height 19
click at [752, 375] on input "text" at bounding box center [772, 374] width 85 height 19
click at [731, 270] on div "8" at bounding box center [731, 270] width 14 height 14
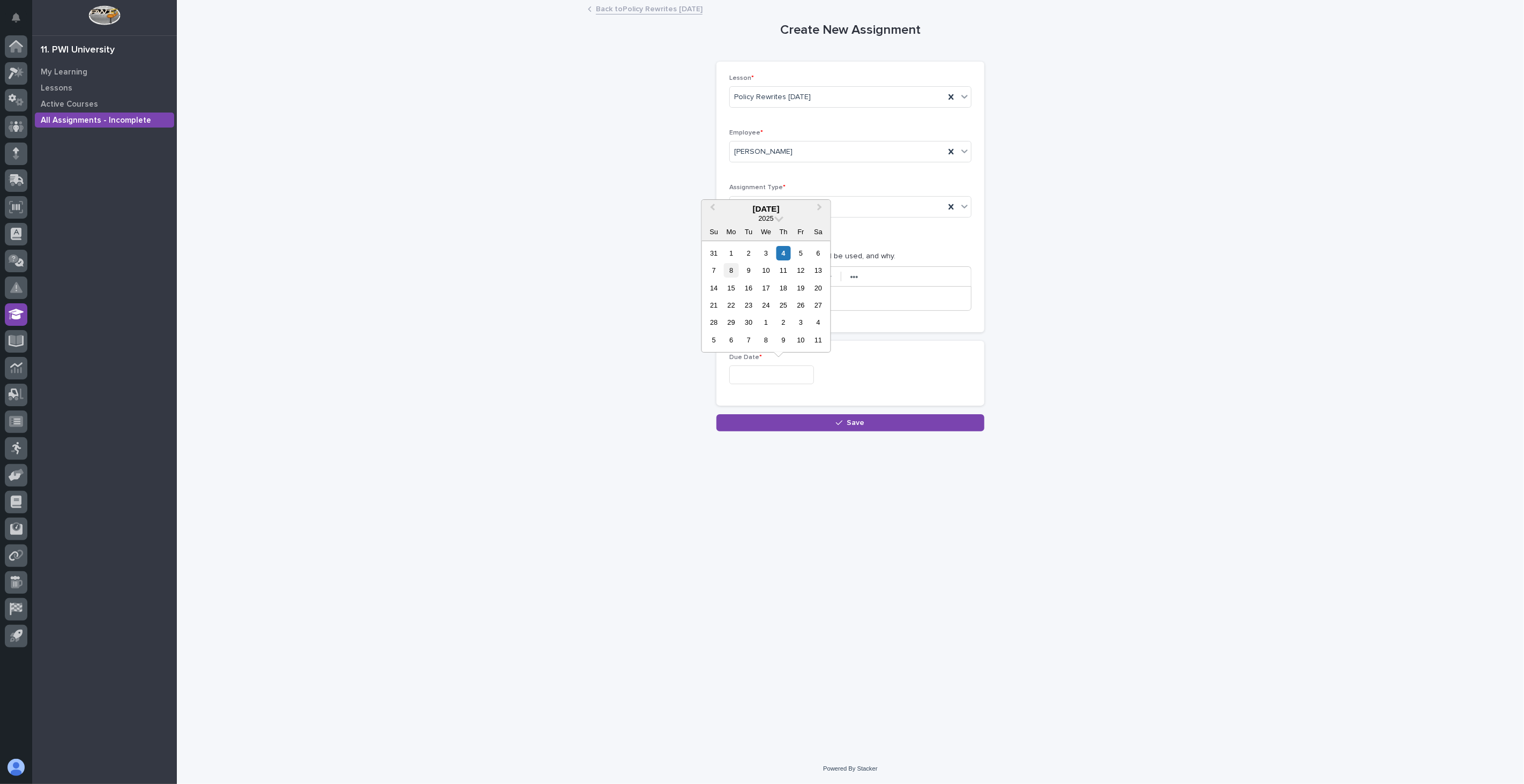
type input "**********"
click at [845, 422] on div "button" at bounding box center [841, 423] width 10 height 8
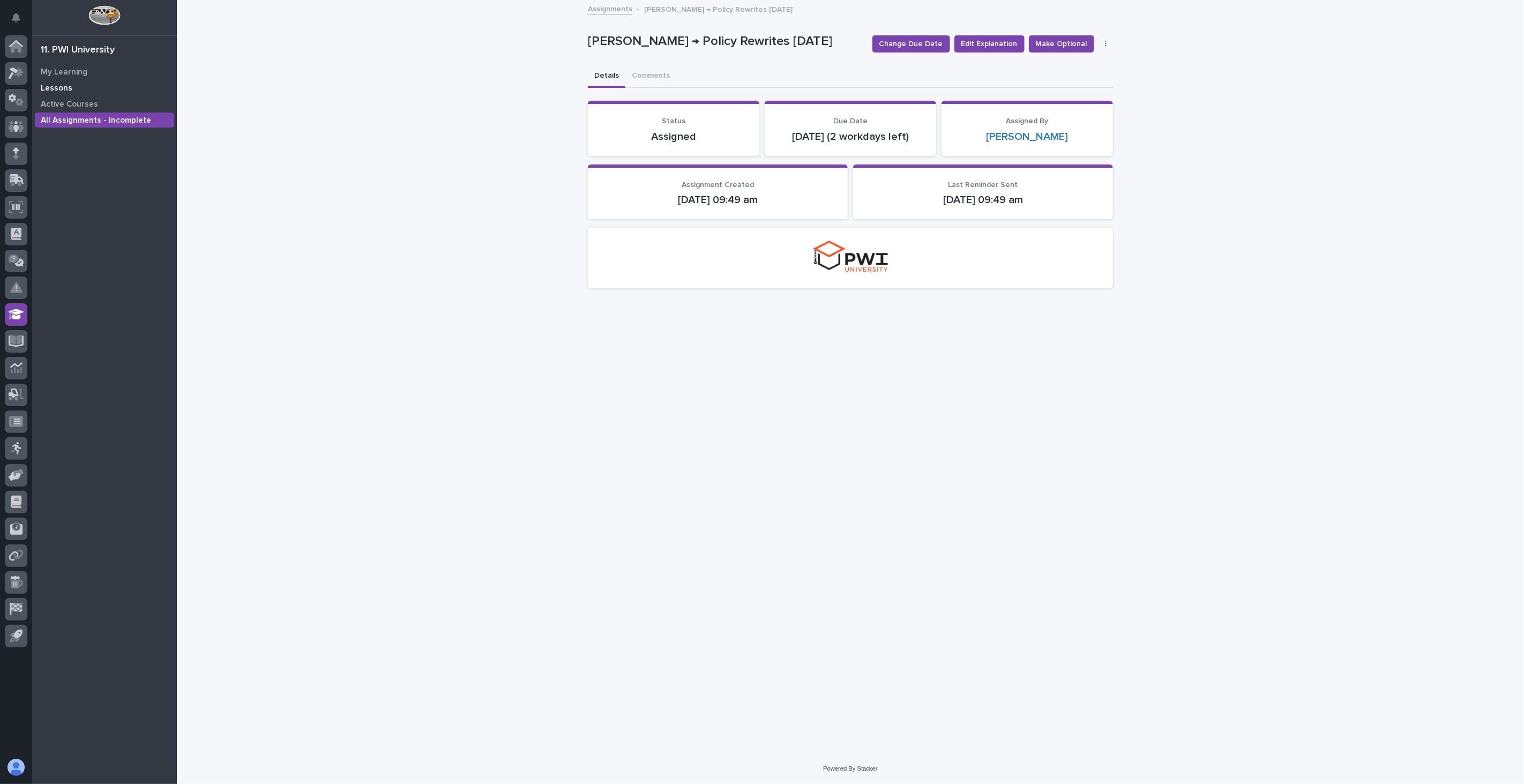
click at [67, 86] on p "Lessons" at bounding box center [57, 88] width 32 height 10
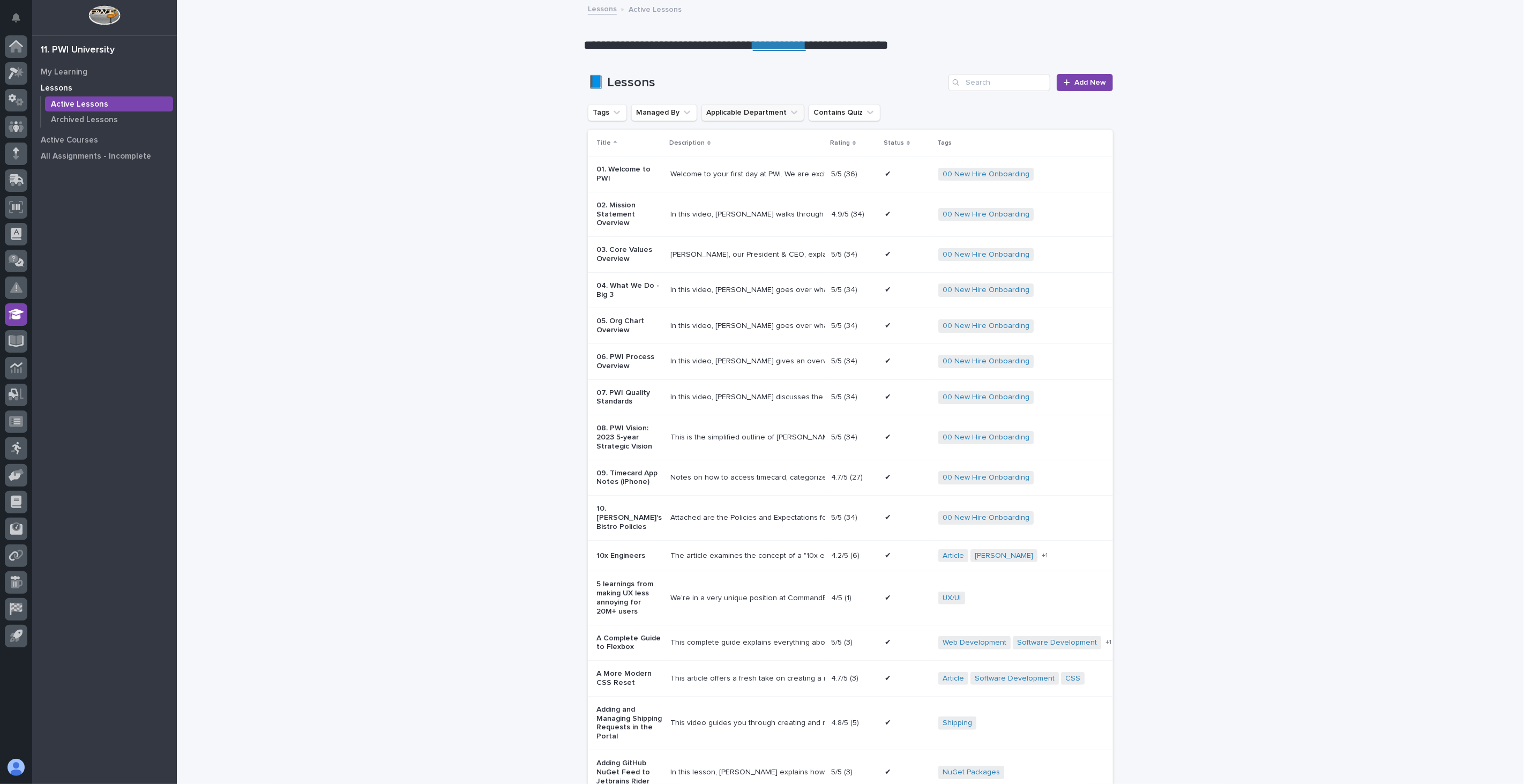
click at [791, 113] on icon "Applicable Department" at bounding box center [795, 113] width 7 height 4
click at [789, 113] on icon "Applicable Department" at bounding box center [794, 113] width 10 height 10
click at [612, 113] on icon "Tags" at bounding box center [617, 113] width 10 height 10
type input "new"
click at [649, 185] on p "00 New Hire Onboarding" at bounding box center [655, 182] width 113 height 8
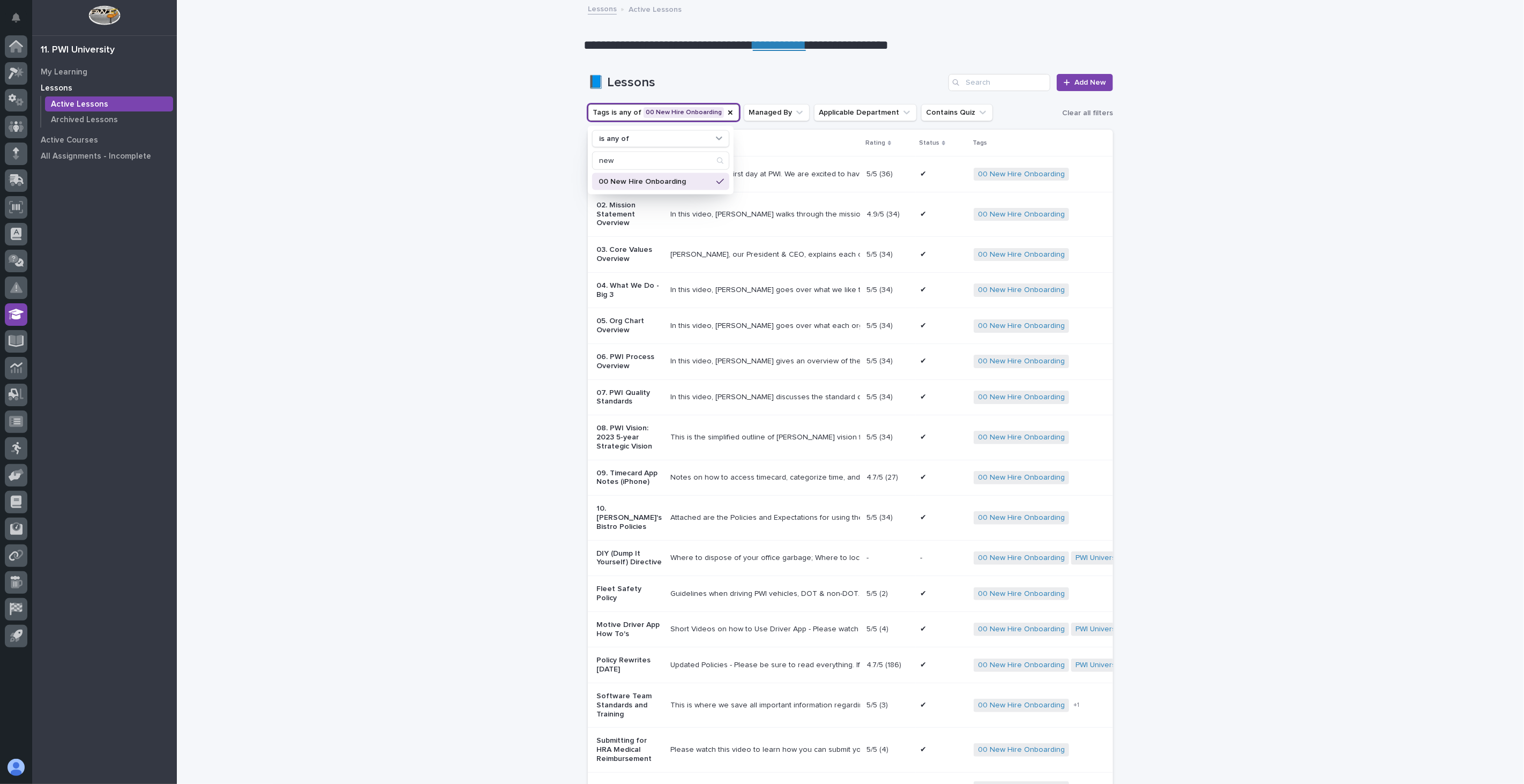
click at [451, 167] on div "Loading... Saving… Loading... Saving… 📘 Lessons Add New Tags is any of 00 New H…" at bounding box center [851, 473] width 1348 height 842
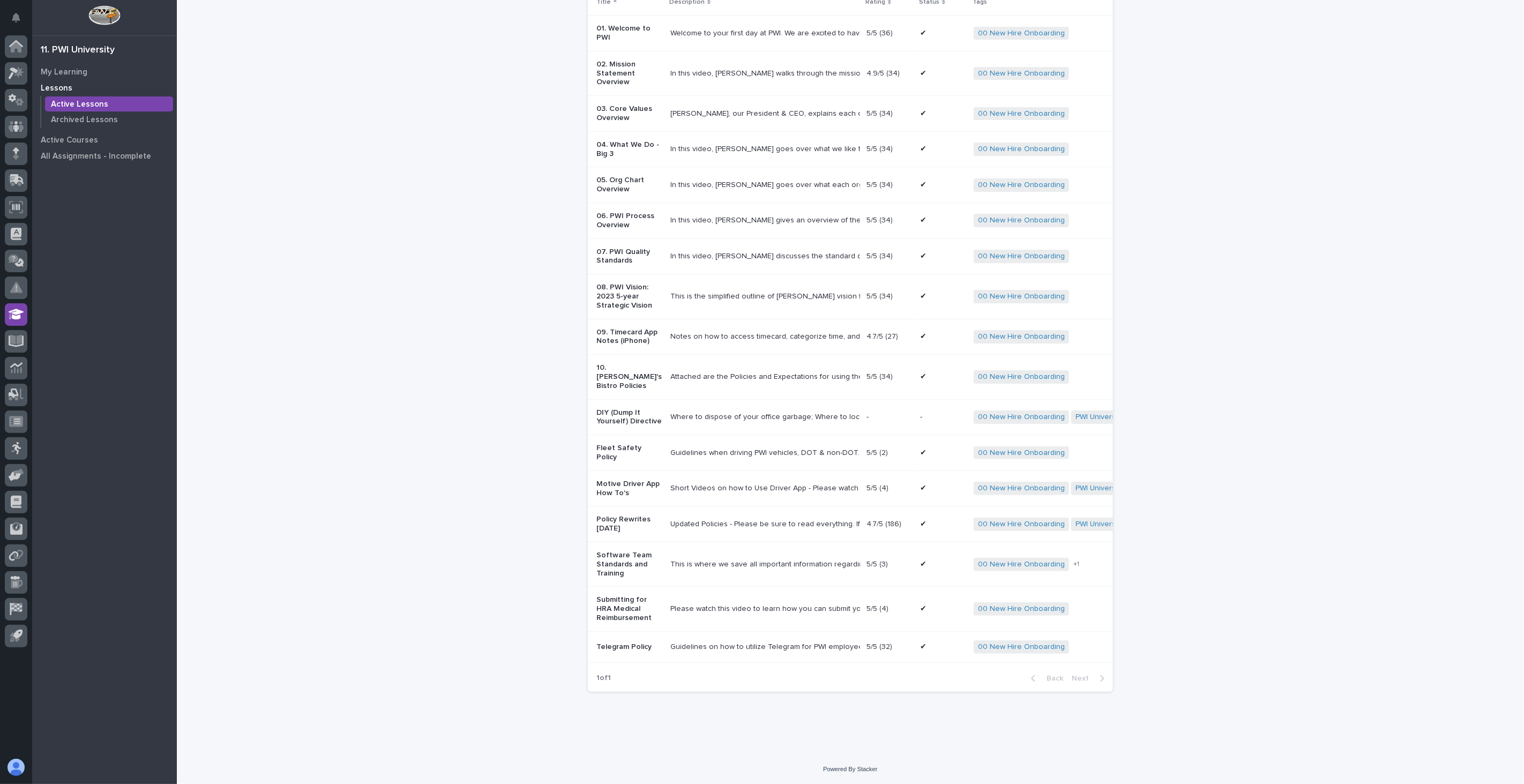
scroll to position [182, 0]
click at [638, 409] on p "DIY (Dump It Yourself) Directive" at bounding box center [629, 417] width 65 height 18
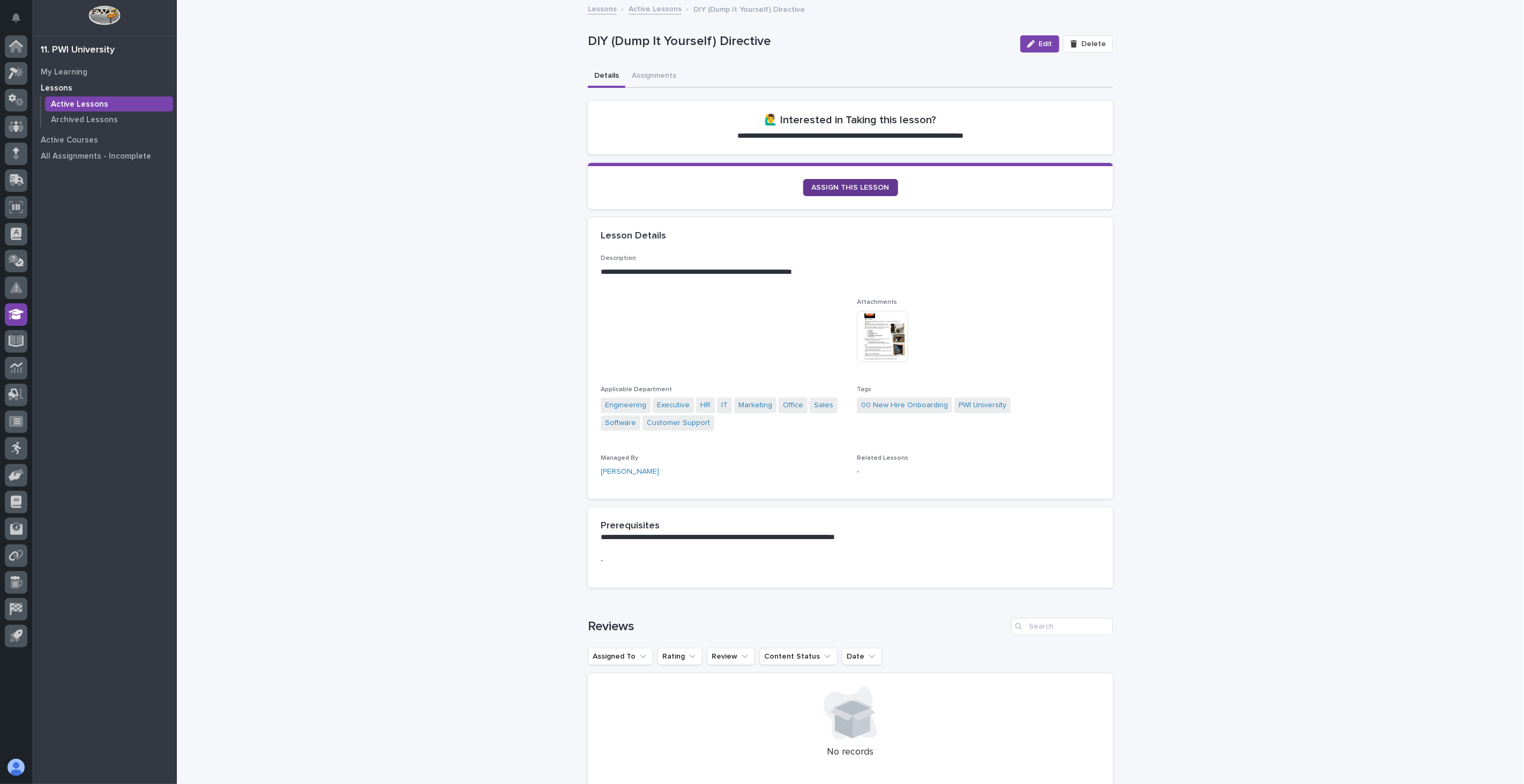
click at [861, 186] on span "ASSIGN THIS LESSON" at bounding box center [851, 188] width 78 height 8
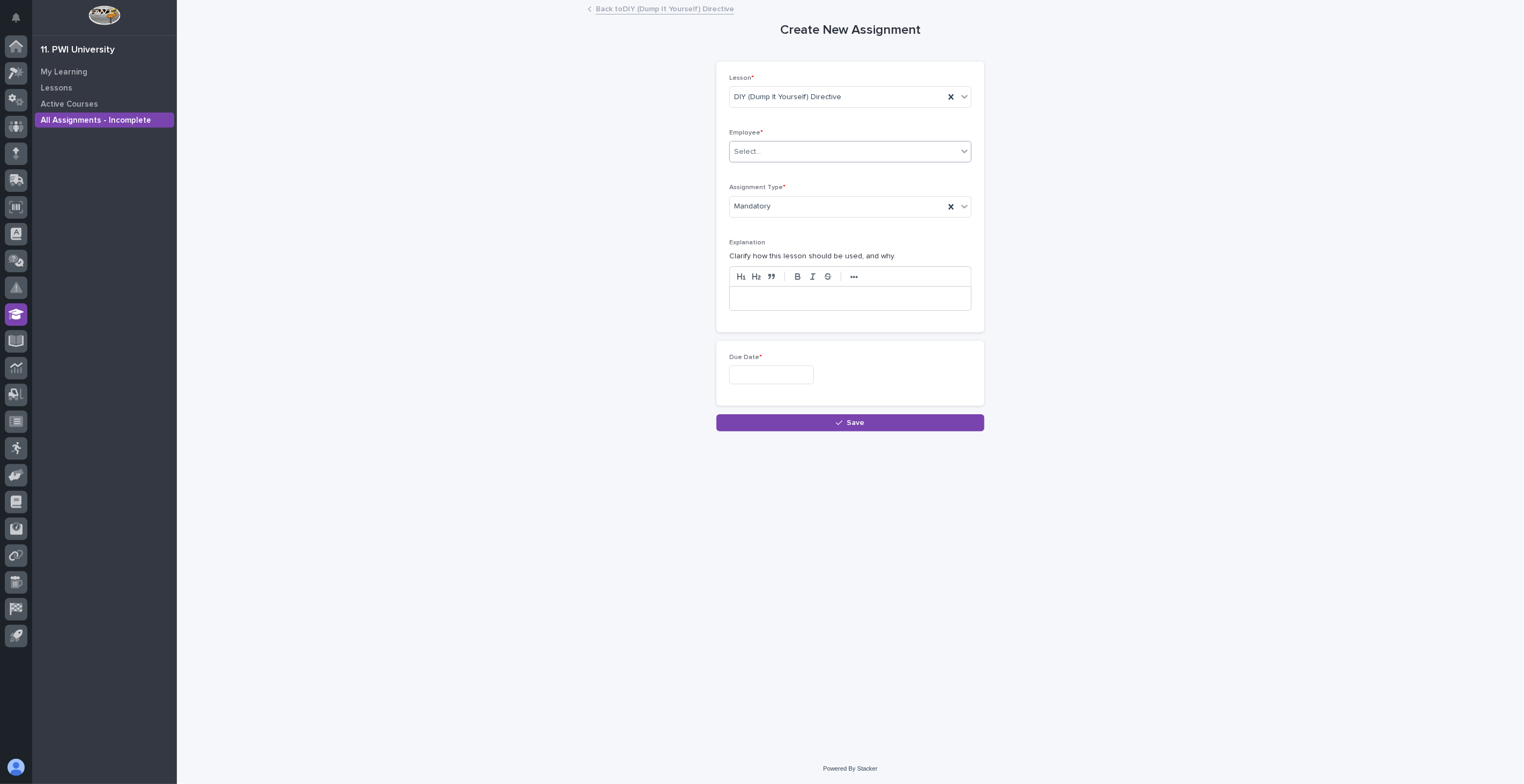
click at [813, 152] on div "Select..." at bounding box center [844, 152] width 228 height 18
type input "***"
click at [789, 171] on div "[PERSON_NAME]" at bounding box center [851, 173] width 241 height 19
click at [752, 377] on input "text" at bounding box center [772, 374] width 85 height 19
click at [731, 271] on div "8" at bounding box center [731, 270] width 14 height 14
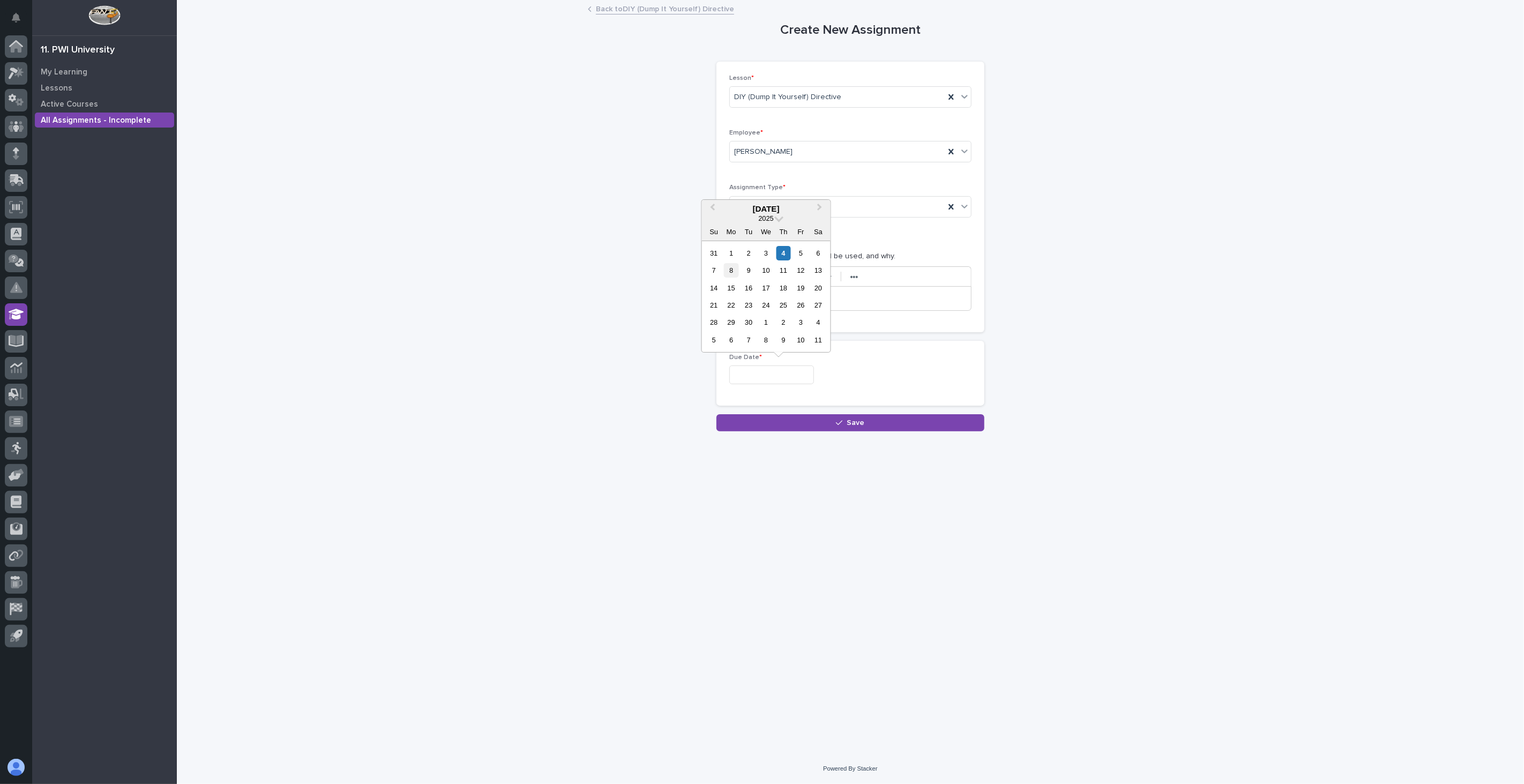
type input "**********"
click at [861, 425] on span "Save" at bounding box center [856, 423] width 18 height 8
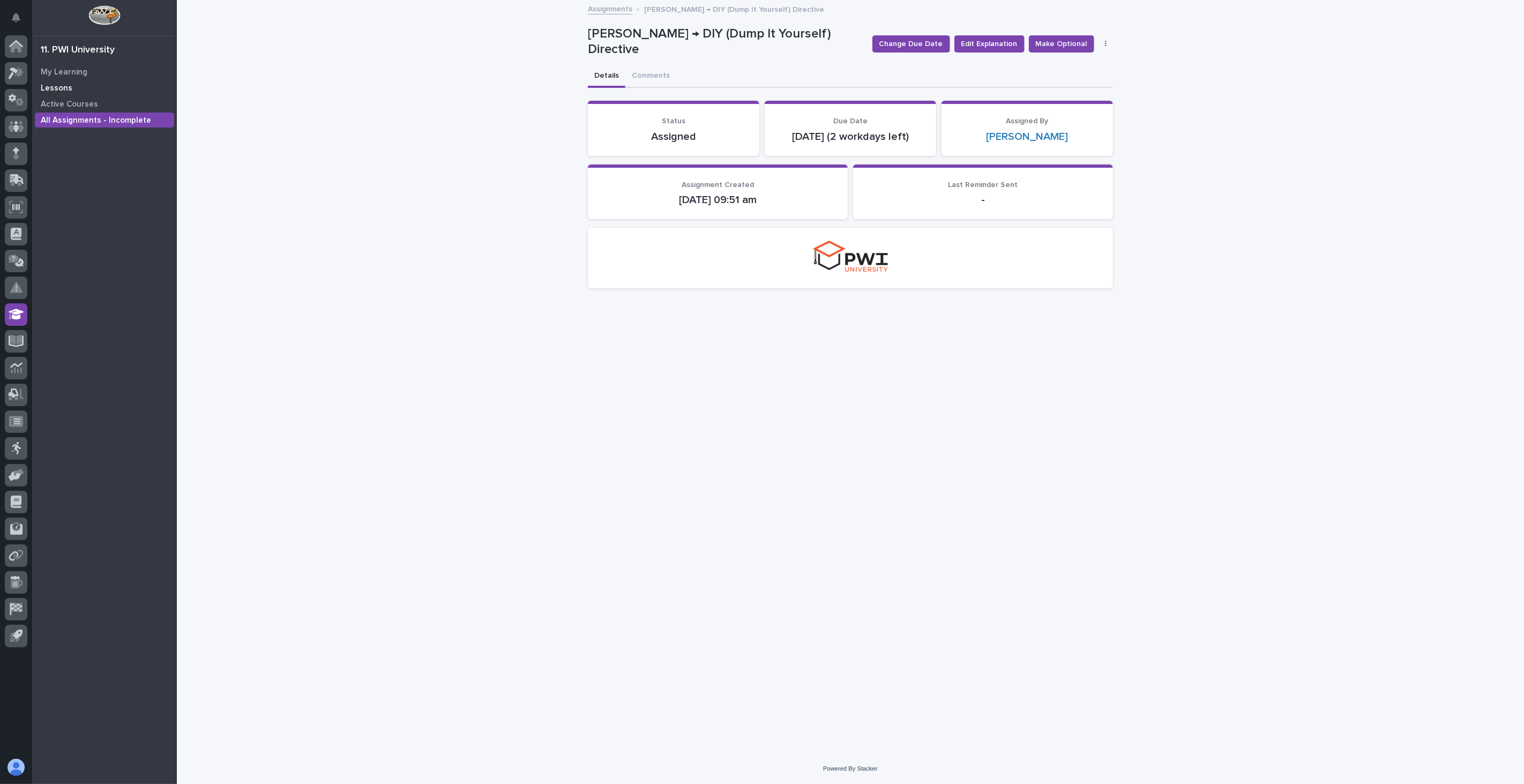
click at [65, 87] on p "Lessons" at bounding box center [57, 88] width 32 height 10
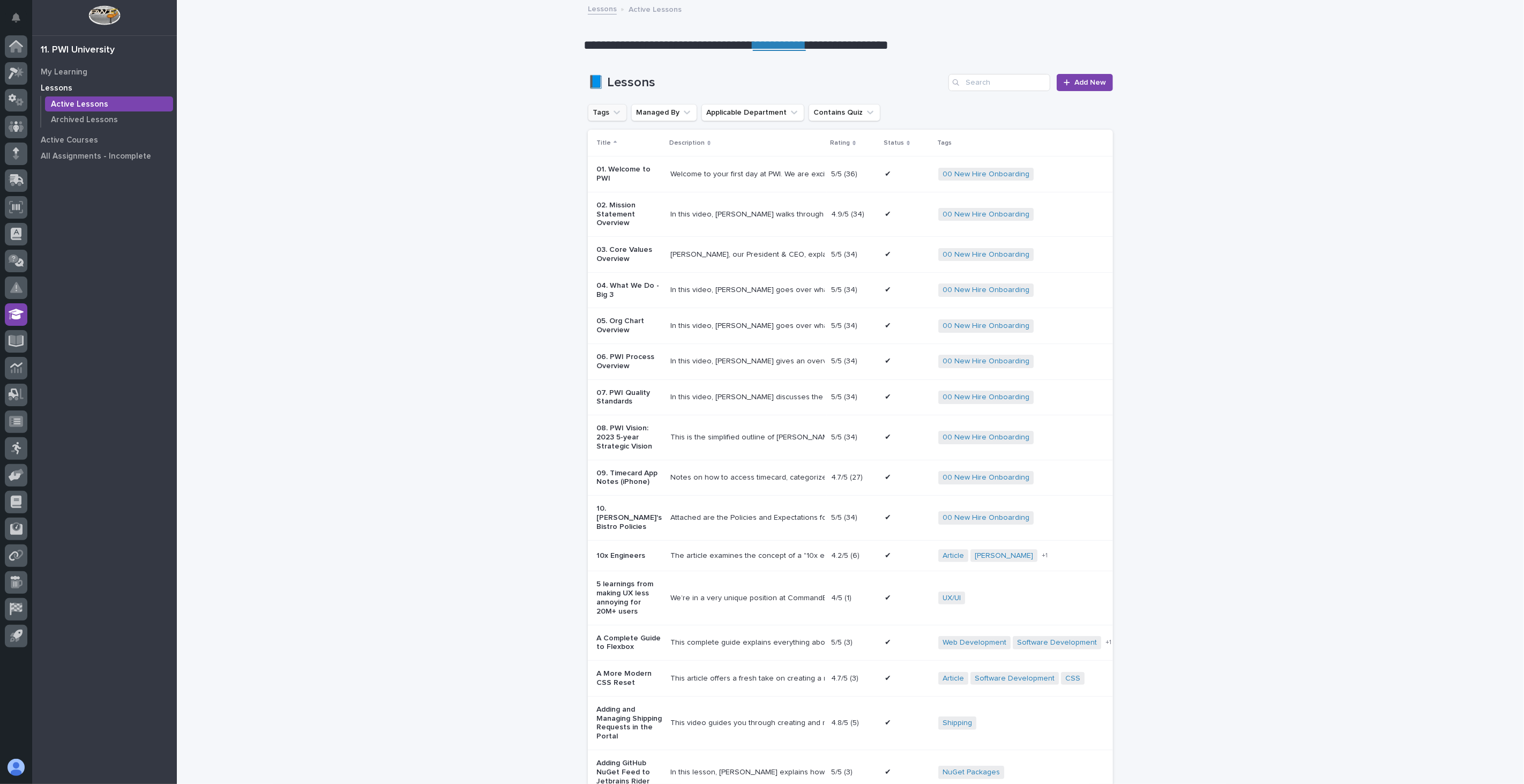
click at [599, 113] on button "Tags" at bounding box center [608, 113] width 39 height 17
type input "new"
click at [661, 178] on p "00 New Hire Onboarding" at bounding box center [655, 182] width 113 height 8
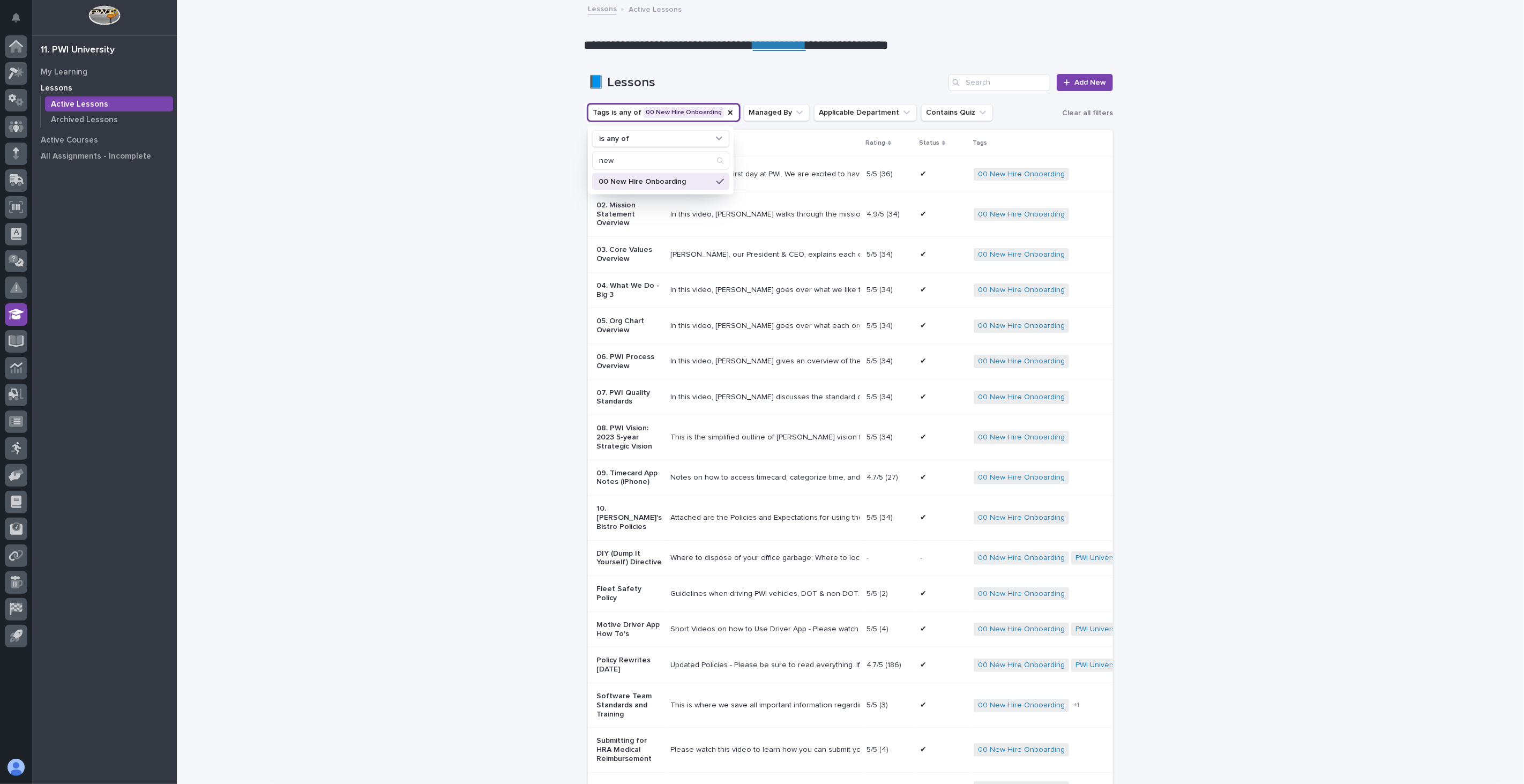
click at [1233, 313] on div "Loading... Saving… Loading... Saving… 📘 Lessons Add New Tags is any of 00 New H…" at bounding box center [851, 473] width 1348 height 842
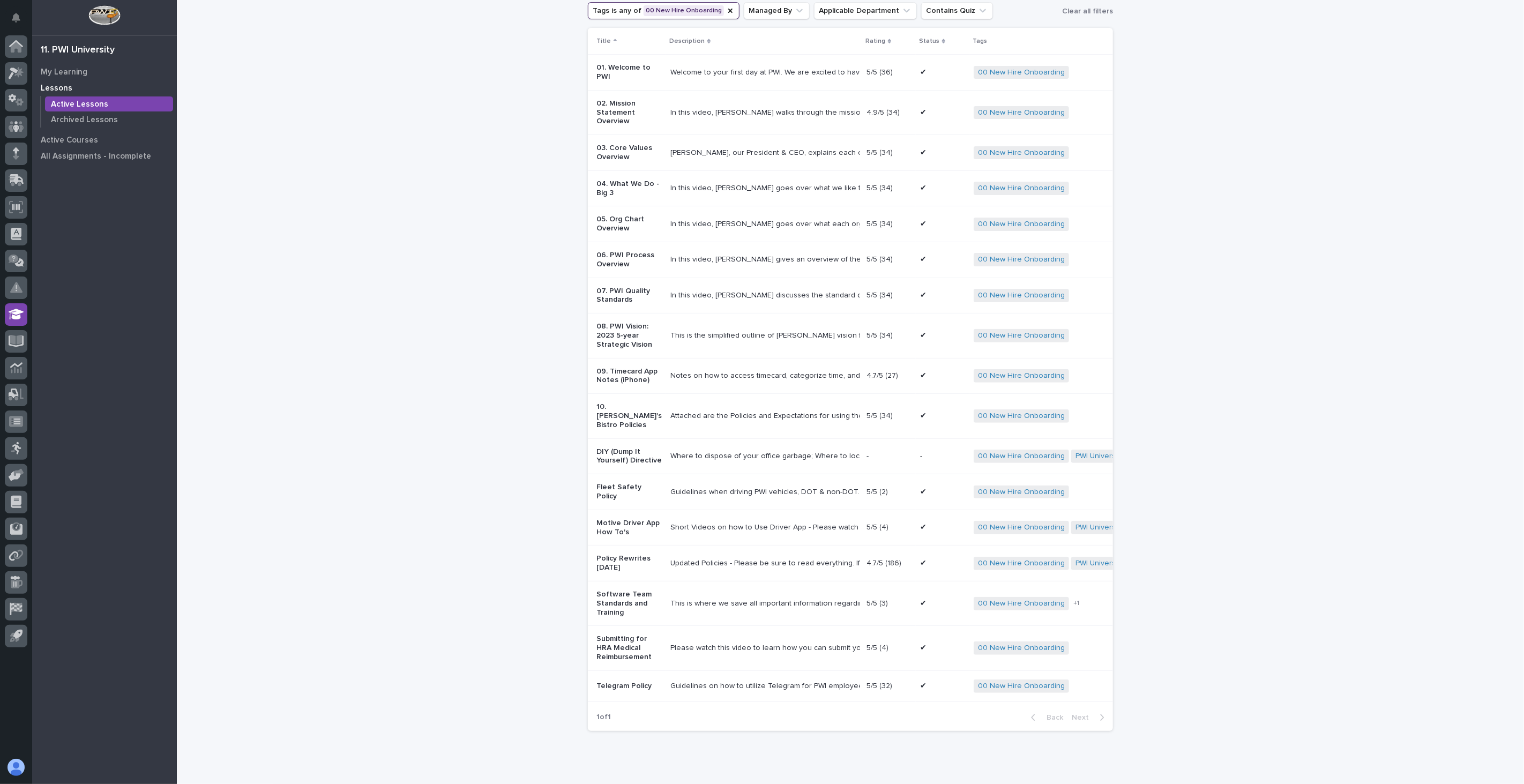
scroll to position [182, 0]
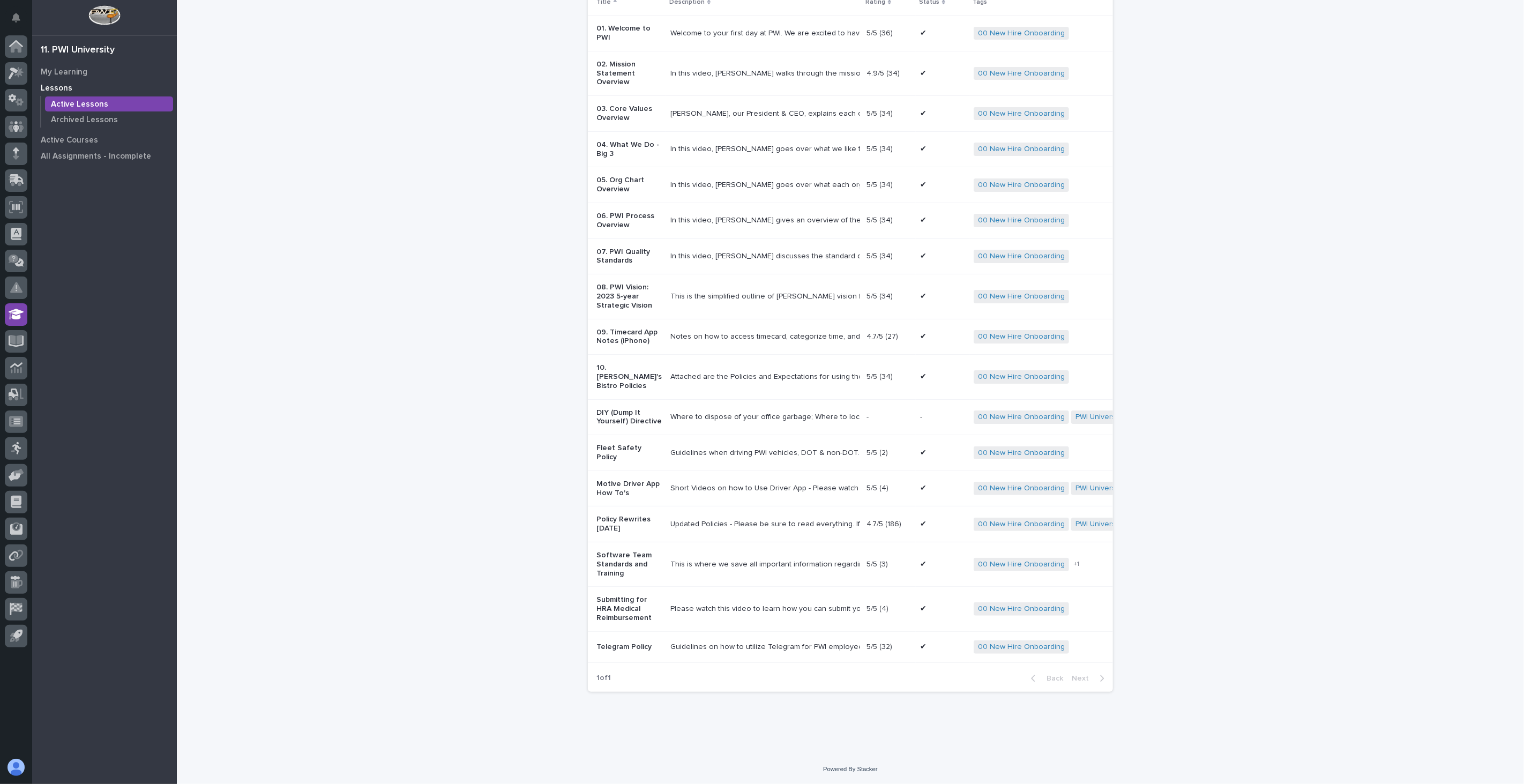
click at [635, 446] on p "Fleet Safety Policy" at bounding box center [629, 453] width 65 height 18
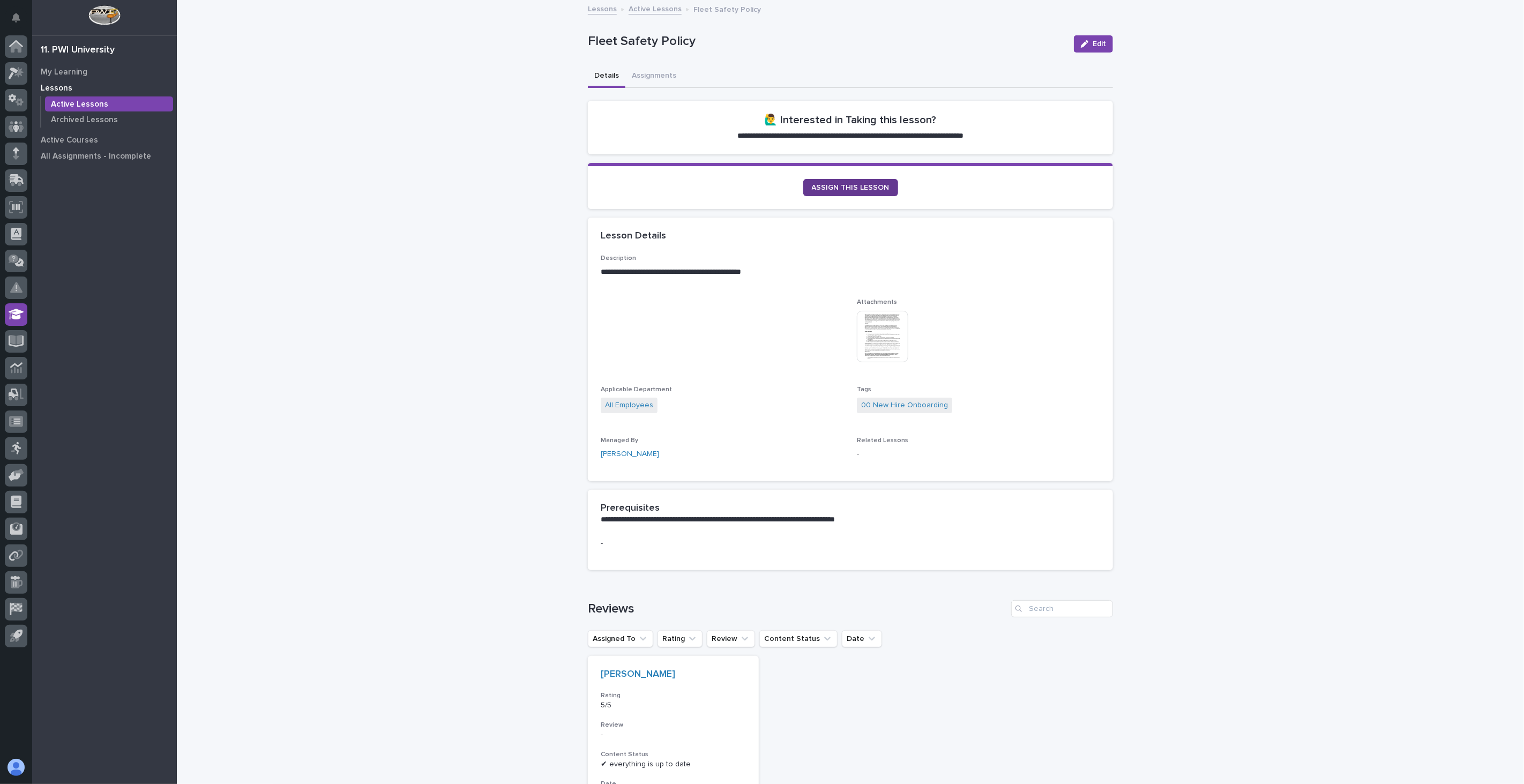
click at [855, 184] on span "ASSIGN THIS LESSON" at bounding box center [851, 188] width 78 height 8
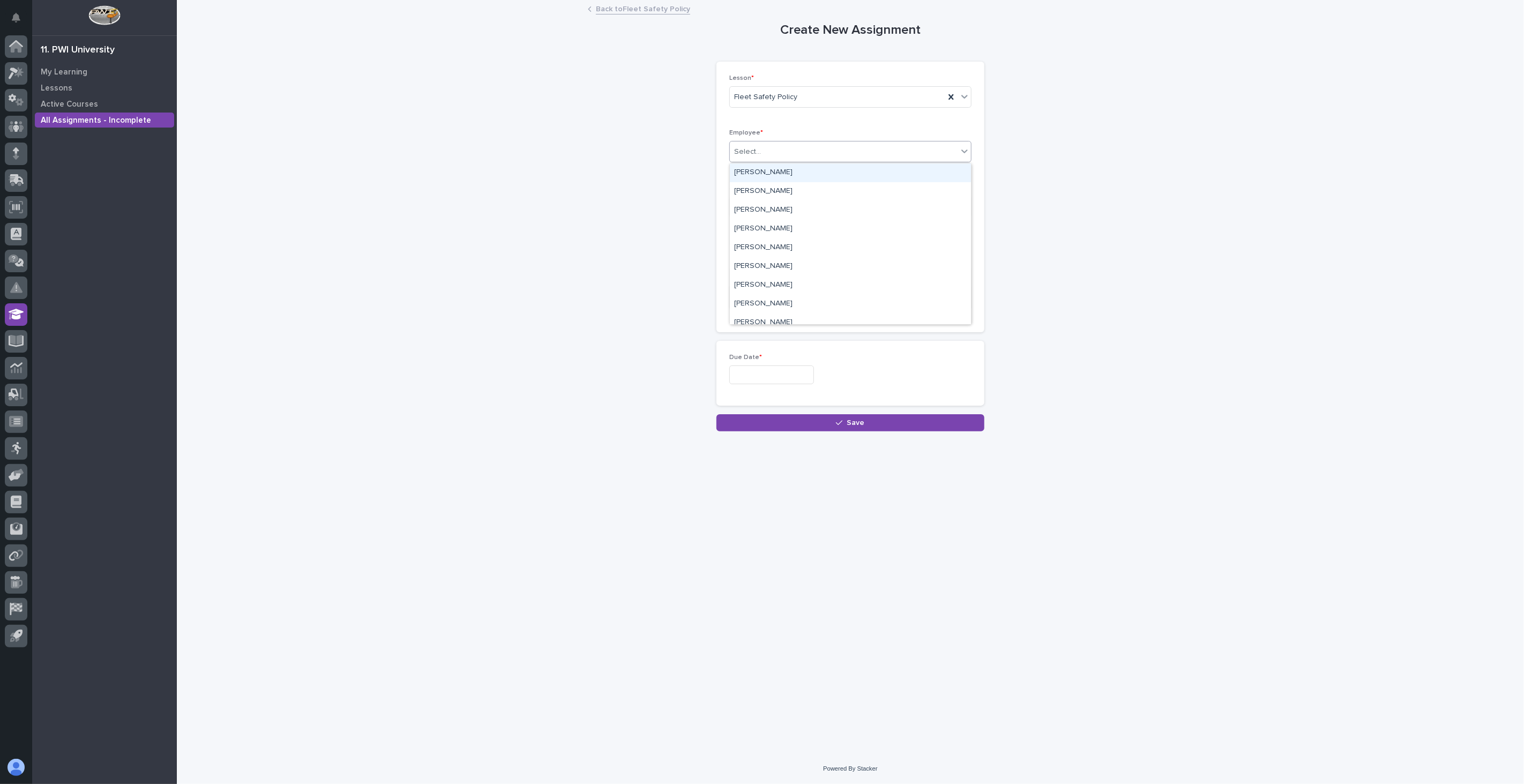
click at [758, 150] on div "Select..." at bounding box center [747, 152] width 27 height 11
type input "***"
click at [784, 169] on div "[PERSON_NAME]" at bounding box center [851, 173] width 241 height 19
click at [765, 374] on input "text" at bounding box center [772, 374] width 85 height 19
click at [733, 270] on div "8" at bounding box center [731, 270] width 14 height 14
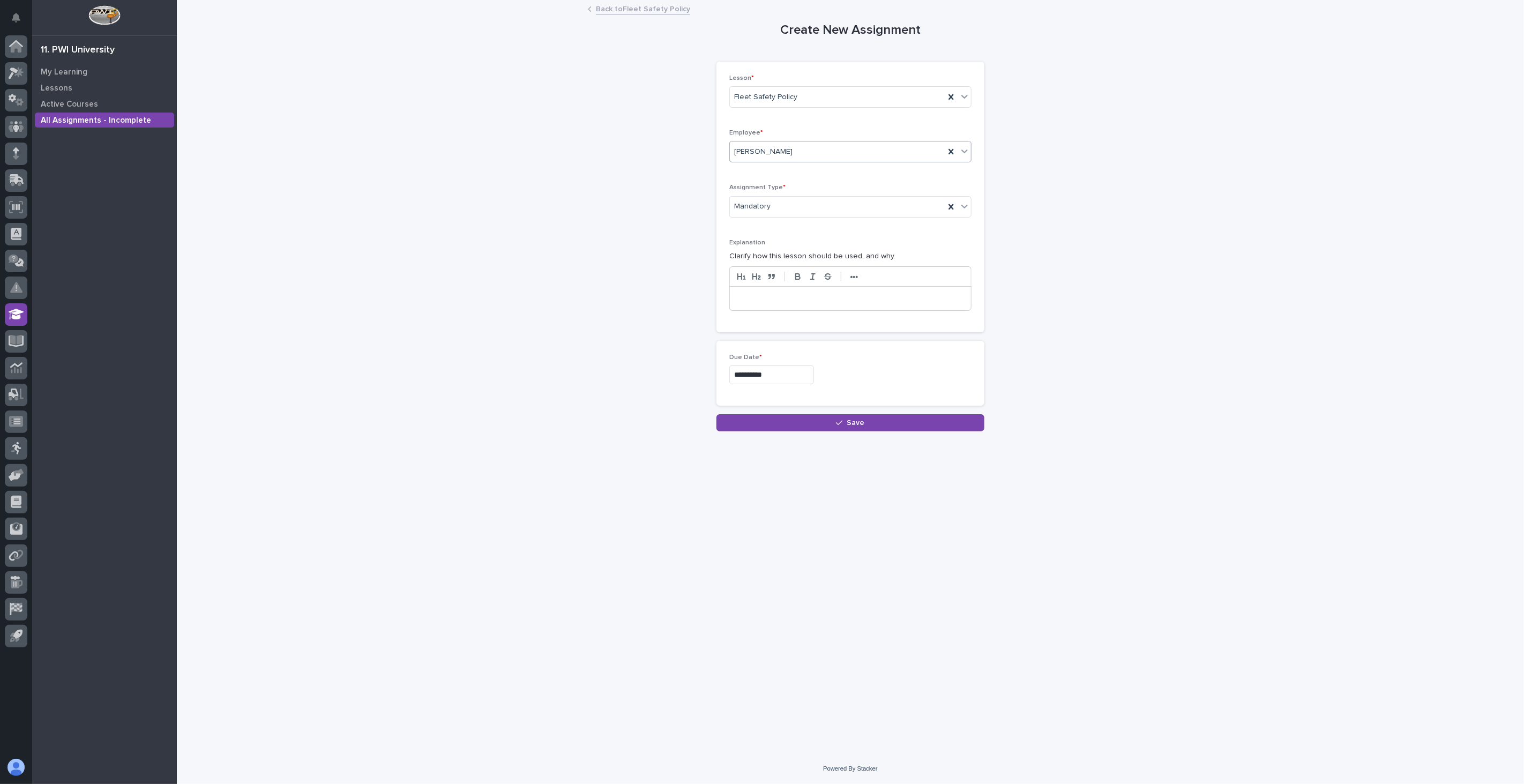
type input "**********"
click at [861, 424] on span "Save" at bounding box center [856, 423] width 18 height 8
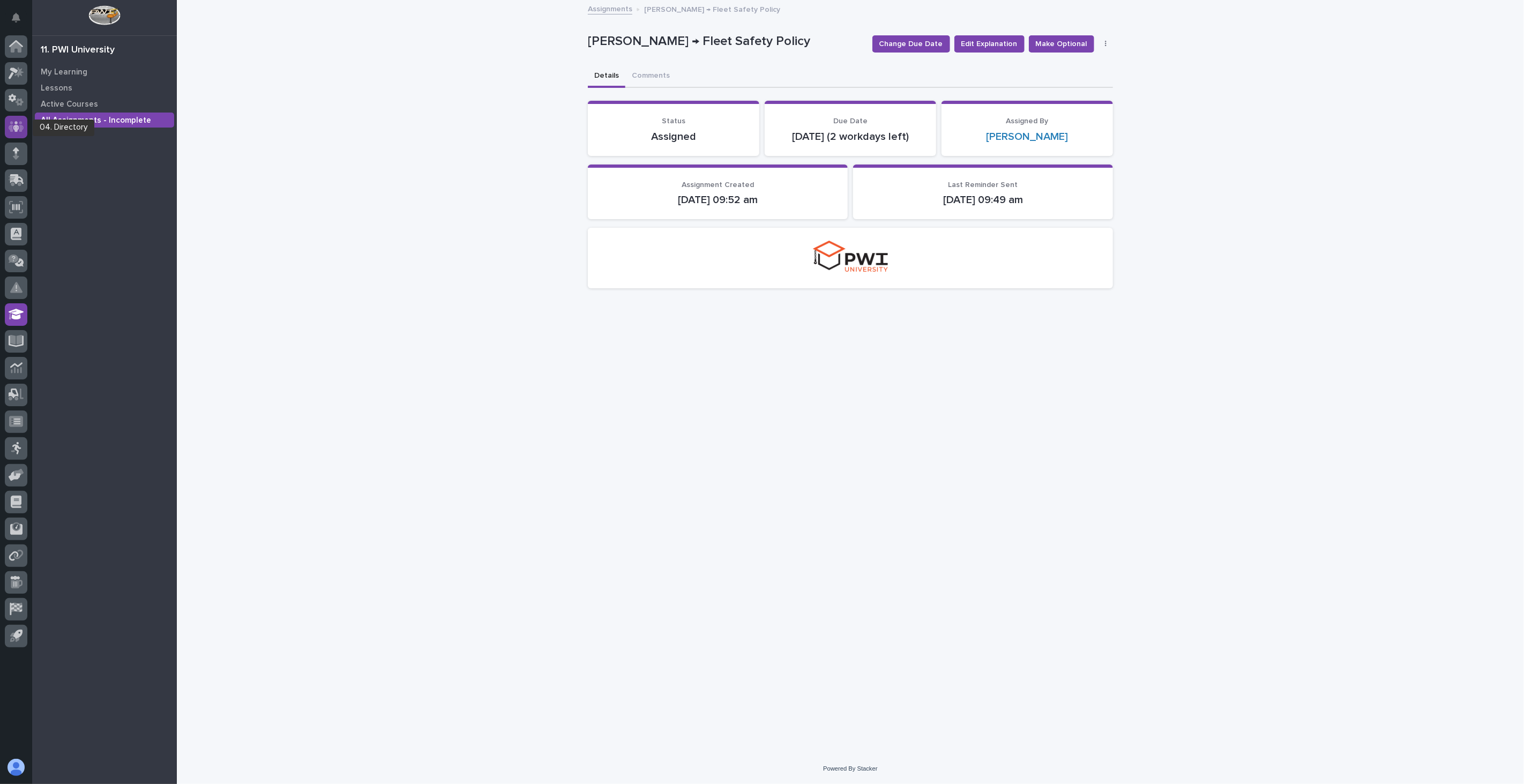
click at [17, 125] on icon at bounding box center [16, 126] width 7 height 10
